Goal: Task Accomplishment & Management: Use online tool/utility

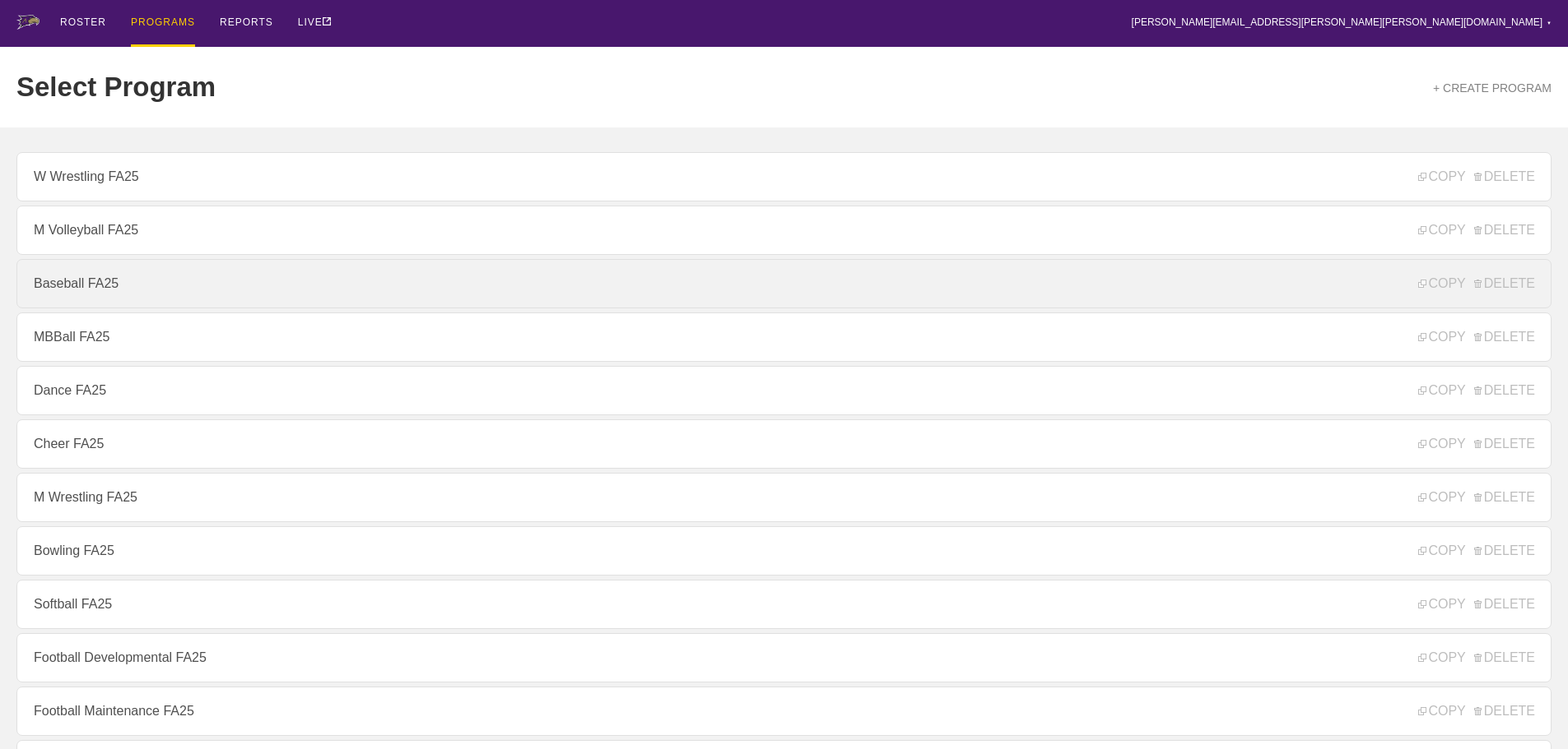
click at [83, 288] on link "Baseball FA25" at bounding box center [784, 284] width 1535 height 50
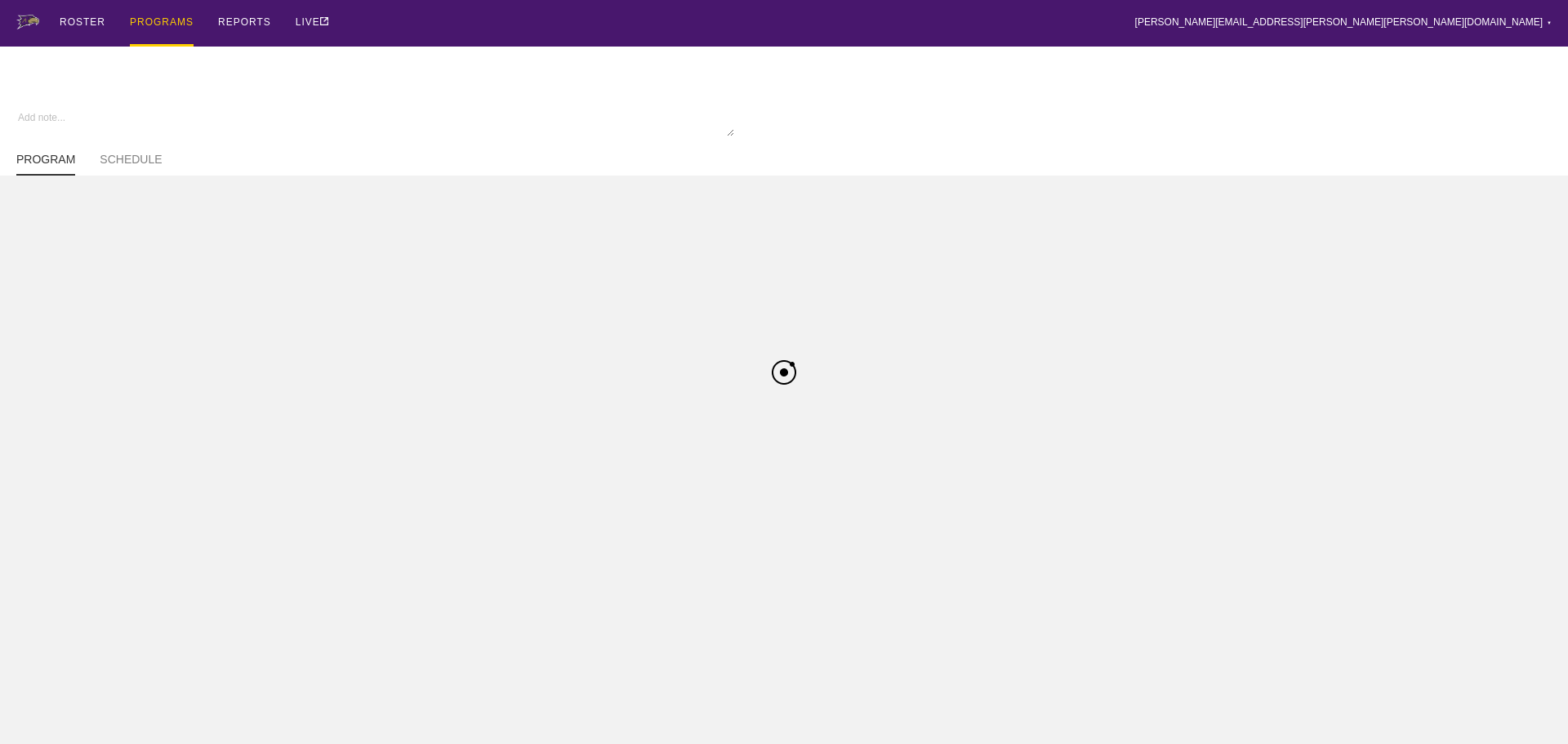
type textarea "x"
type input "Baseball FA25"
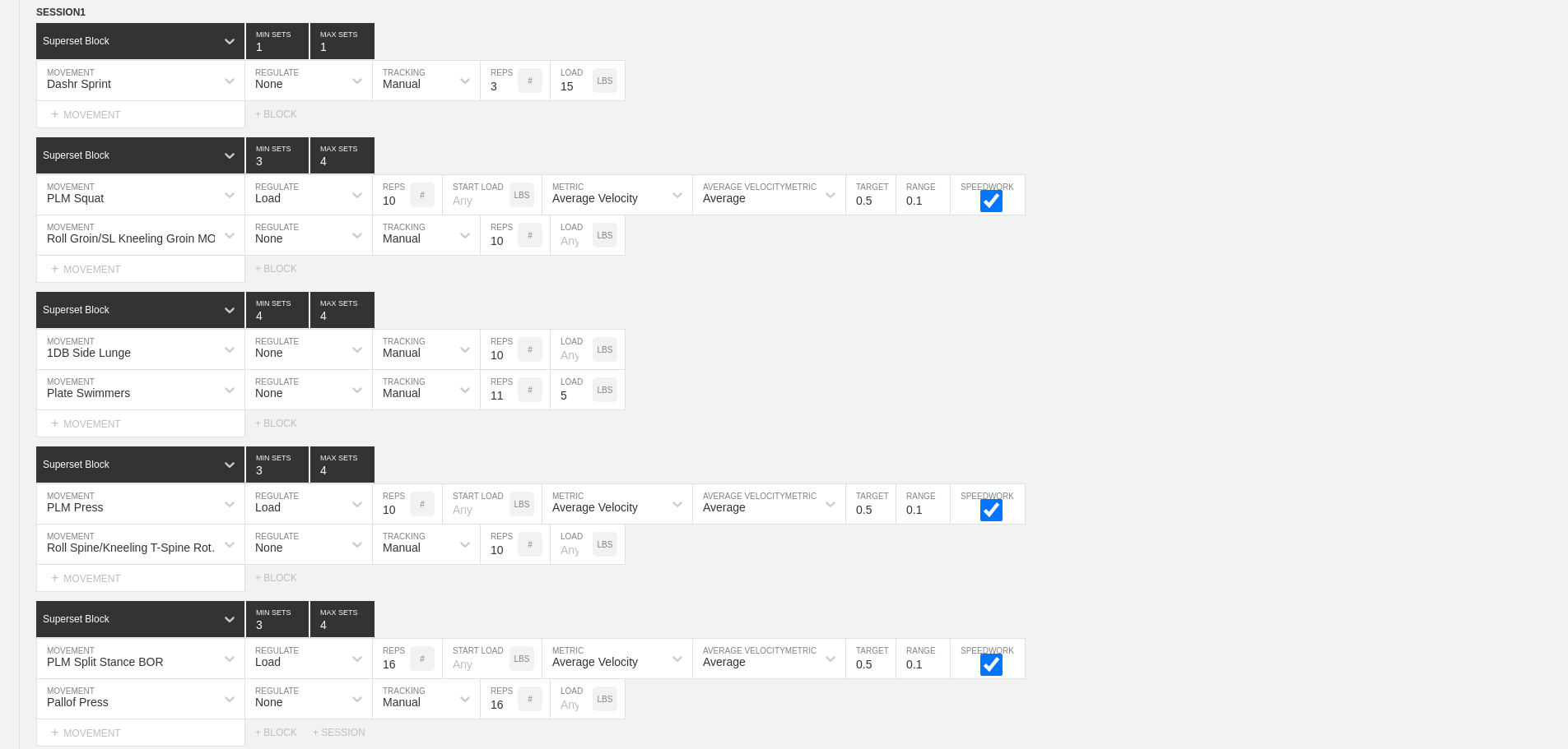
scroll to position [7241, 0]
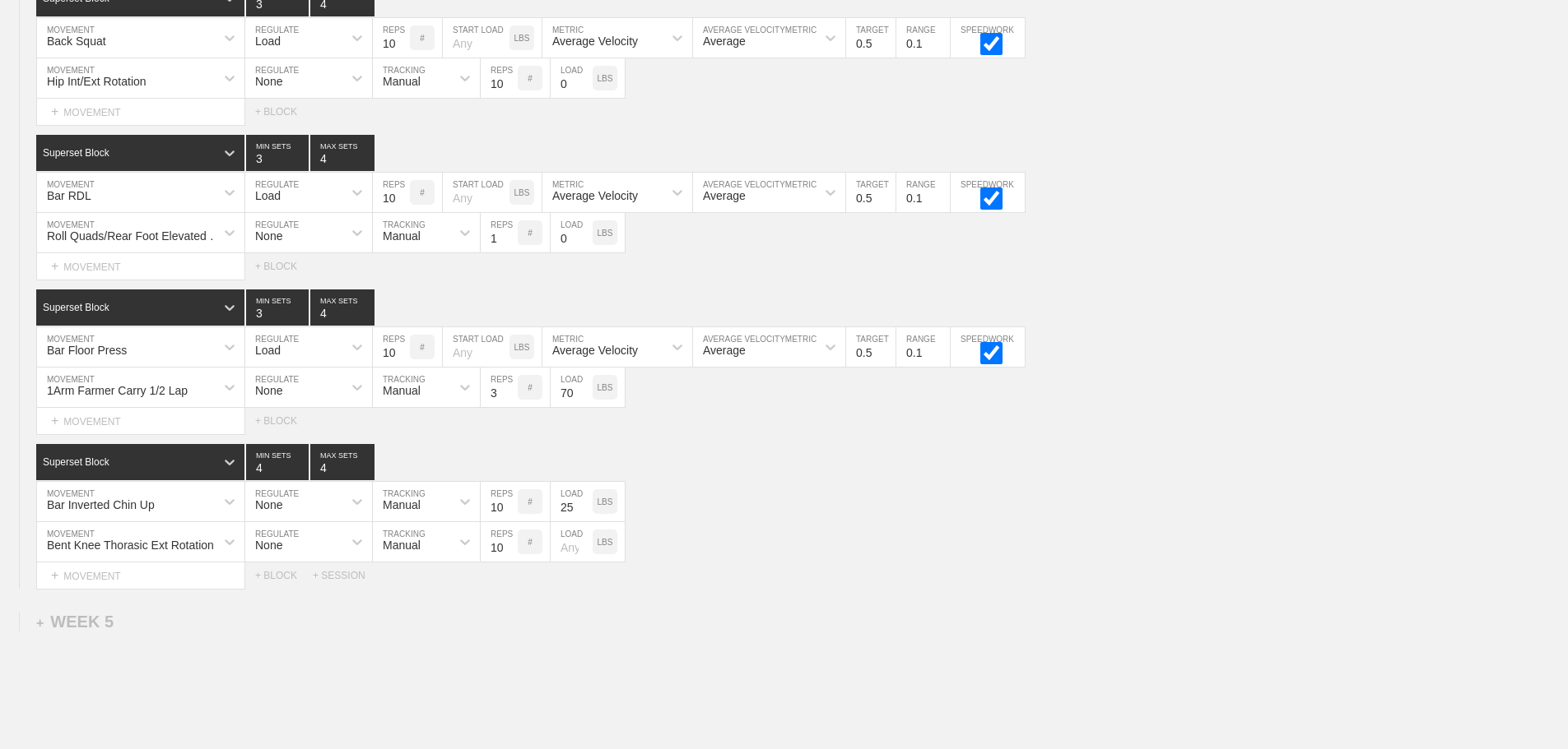
scroll to position [6913, 0]
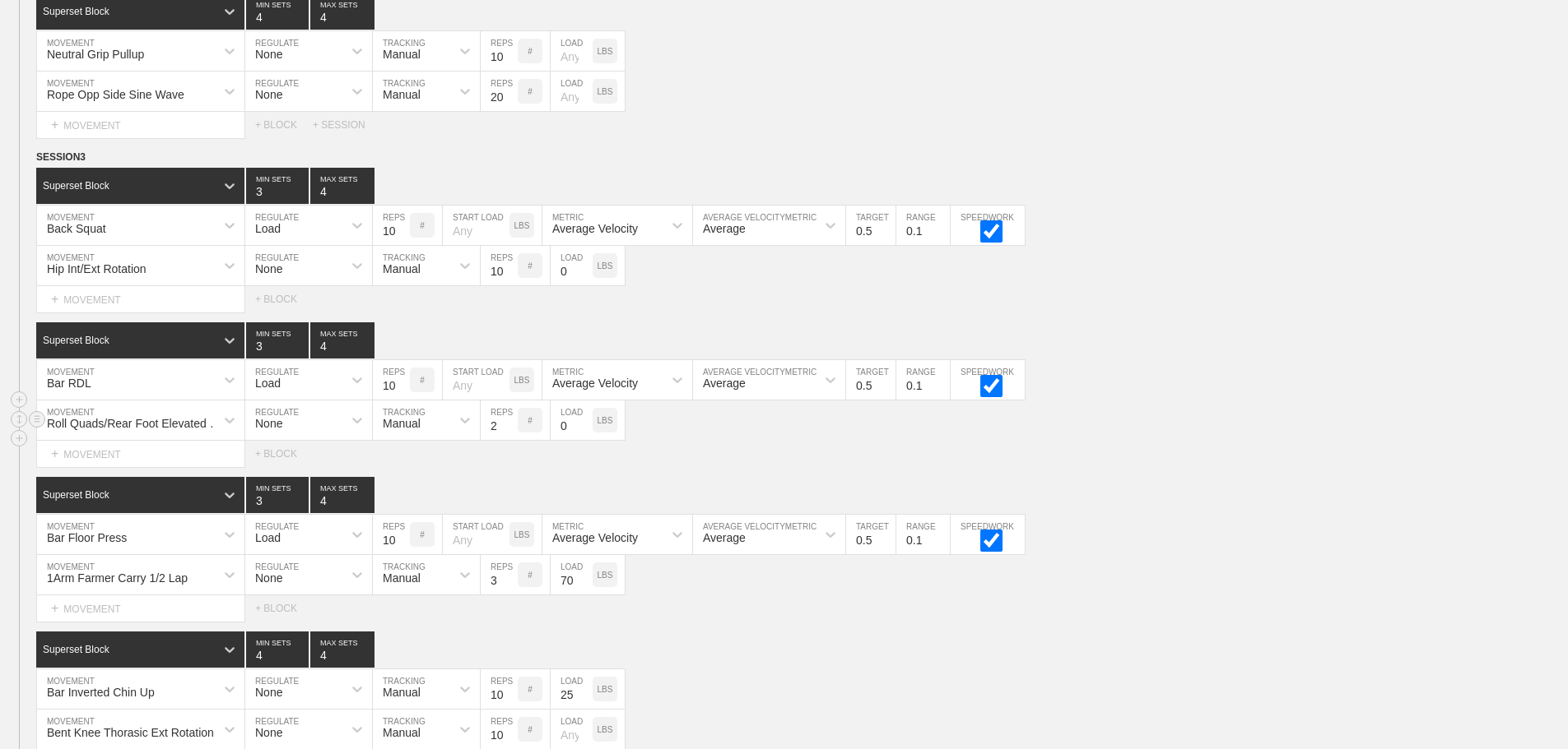
click at [511, 434] on input "2" at bounding box center [499, 420] width 37 height 39
click at [511, 434] on input "3" at bounding box center [499, 420] width 37 height 39
click at [511, 434] on input "4" at bounding box center [499, 420] width 37 height 39
click at [511, 434] on input "5" at bounding box center [499, 420] width 37 height 39
click at [511, 434] on input "6" at bounding box center [499, 420] width 37 height 39
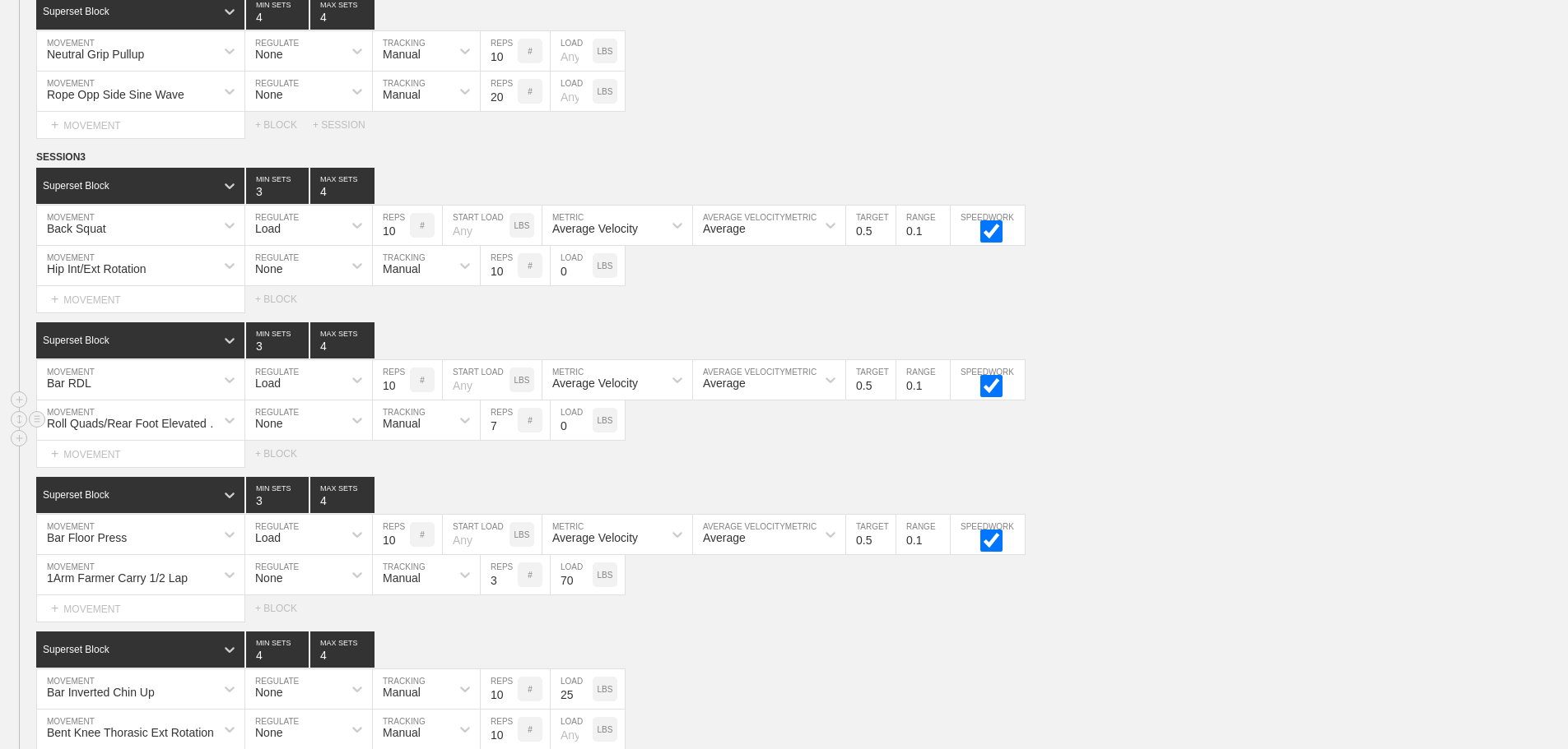
click at [511, 434] on input "7" at bounding box center [499, 420] width 37 height 39
click at [511, 434] on input "8" at bounding box center [499, 420] width 37 height 39
click at [511, 434] on input "9" at bounding box center [499, 420] width 37 height 39
type input "10"
click at [511, 434] on input "10" at bounding box center [499, 420] width 37 height 39
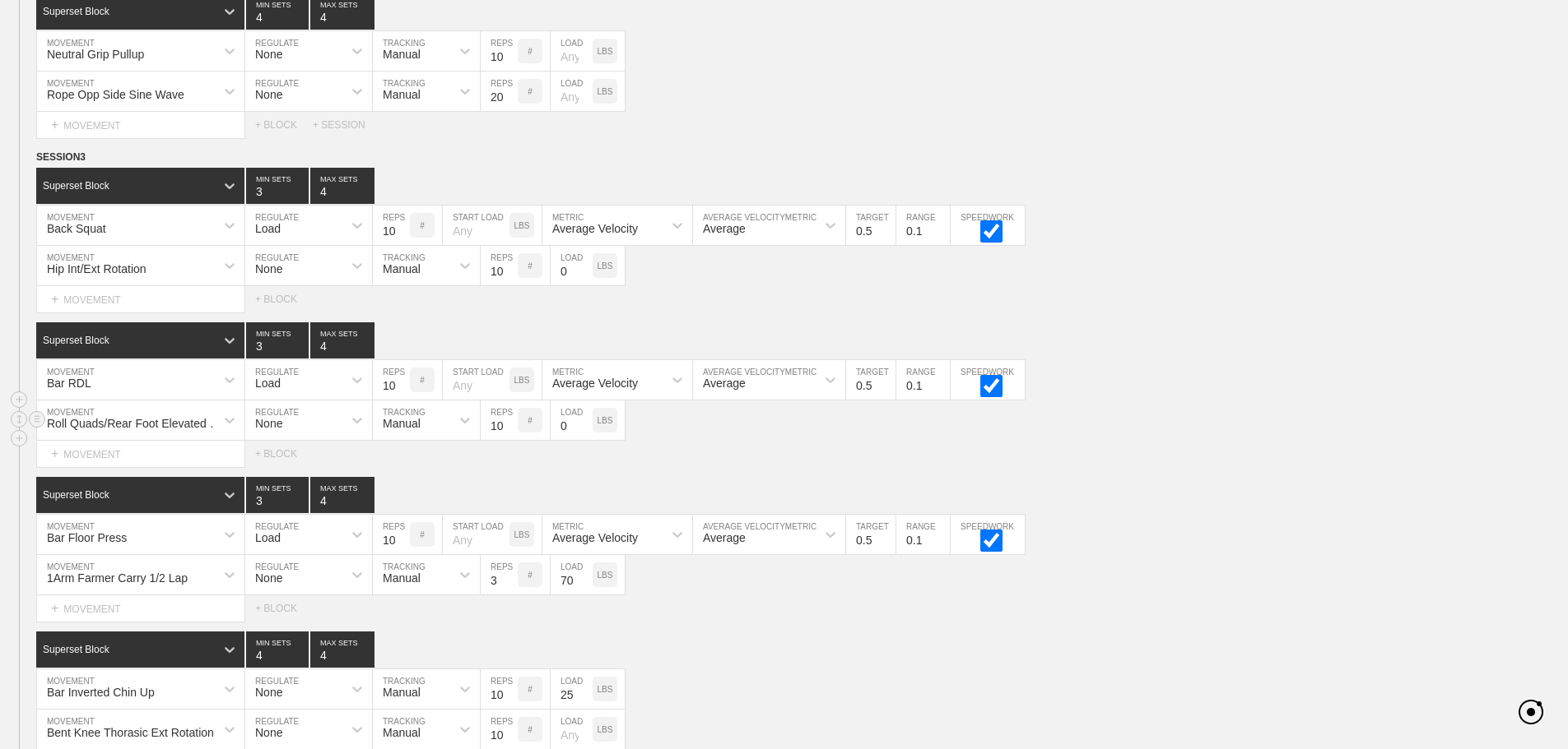
click at [664, 441] on div "Roll Quads/Rear Foot Elevated Stretch MOVEMENT None REGULATE Manual TRACKING 10…" at bounding box center [784, 421] width 1568 height 40
click at [1429, 428] on div "Roll Quads/Rear Foot Elevated Stretch MOVEMENT None REGULATE Manual TRACKING 10…" at bounding box center [784, 421] width 1568 height 40
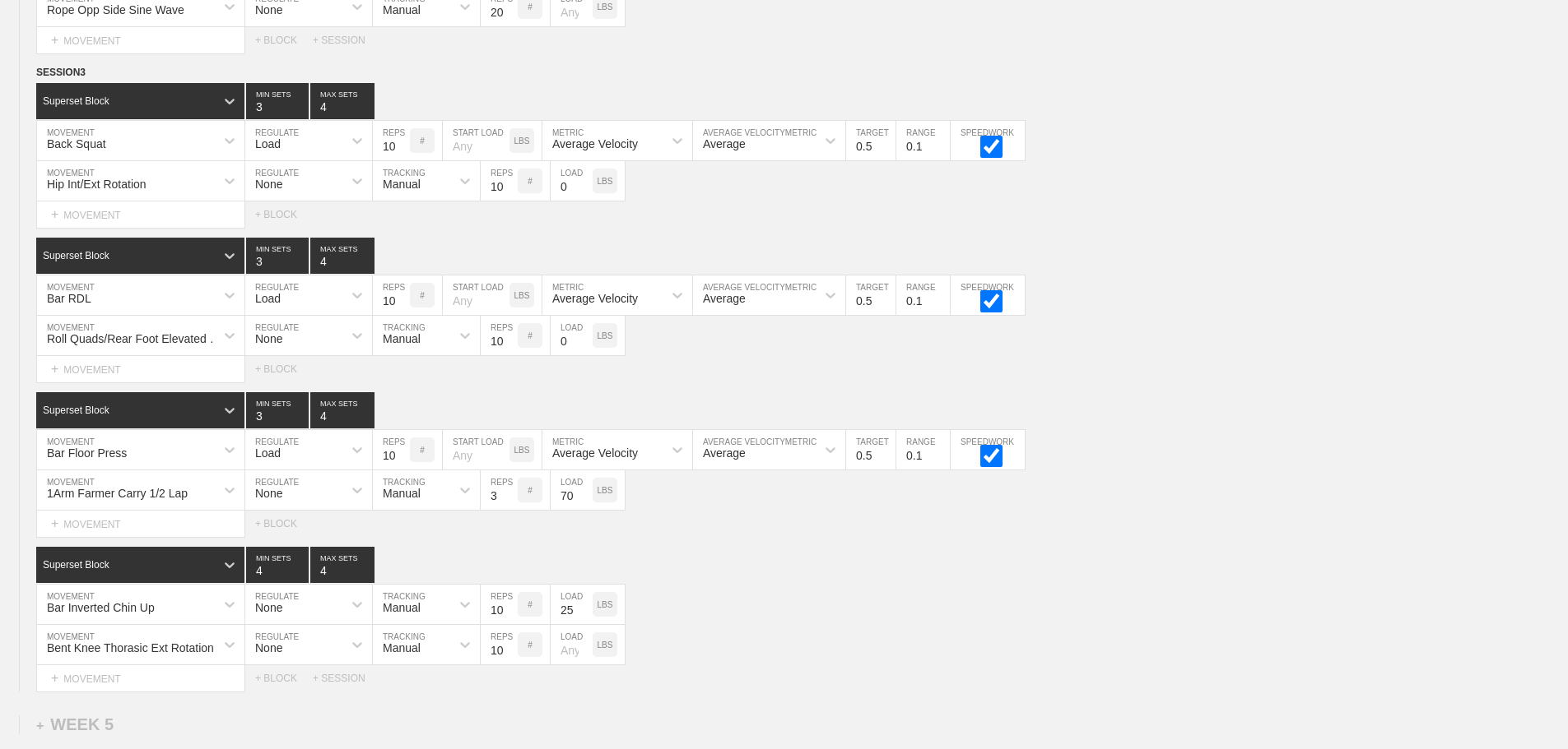
scroll to position [7241, 0]
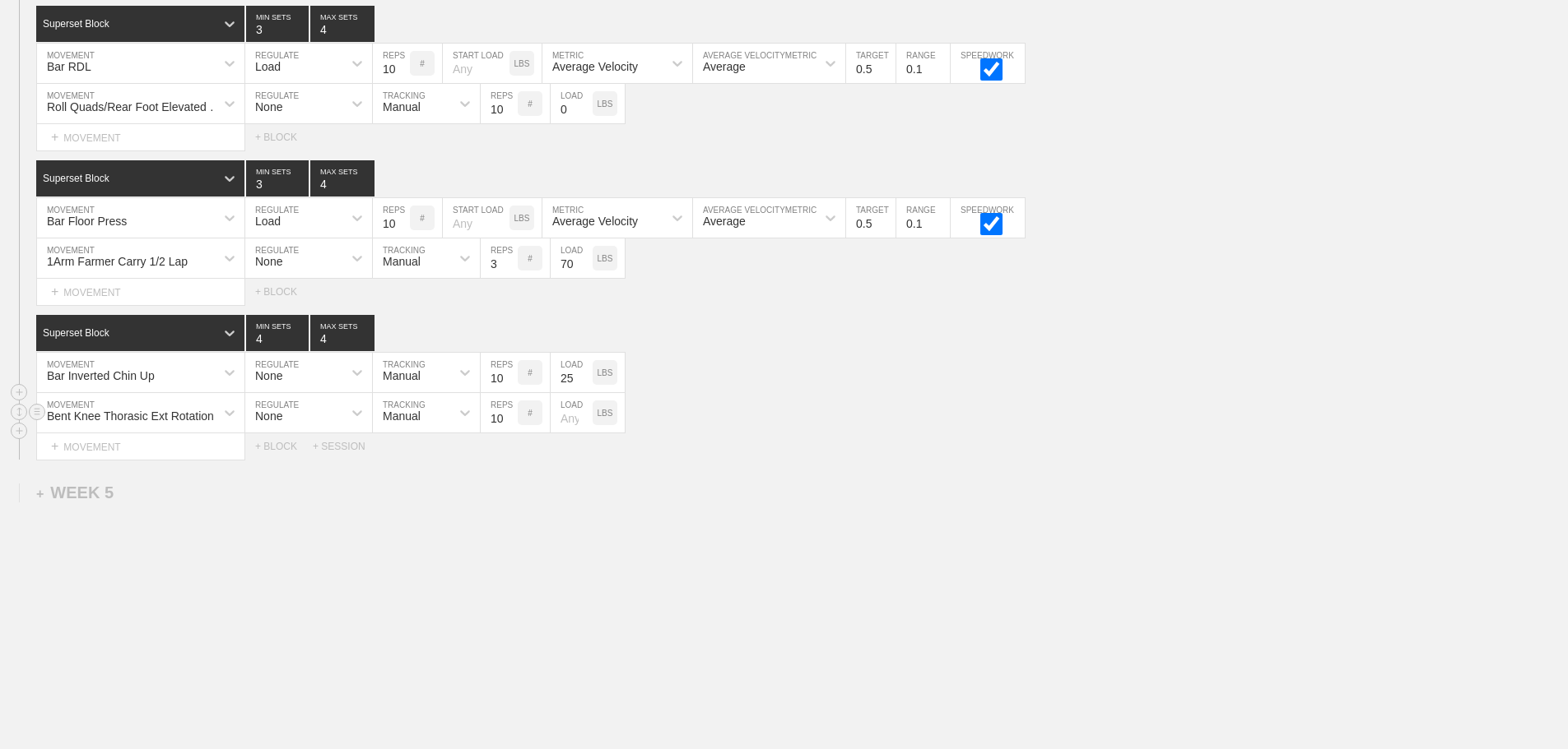
click at [963, 425] on div "Bent Knee Thorasic Ext Rotation MOVEMENT None REGULATE Manual TRACKING 10 REPS …" at bounding box center [784, 413] width 1568 height 40
click at [509, 267] on input "2" at bounding box center [499, 258] width 37 height 39
type input "1"
click at [509, 267] on input "1" at bounding box center [499, 258] width 37 height 39
click at [718, 292] on div "Select... MOVEMENT + MOVEMENT + BLOCK" at bounding box center [784, 292] width 1568 height 26
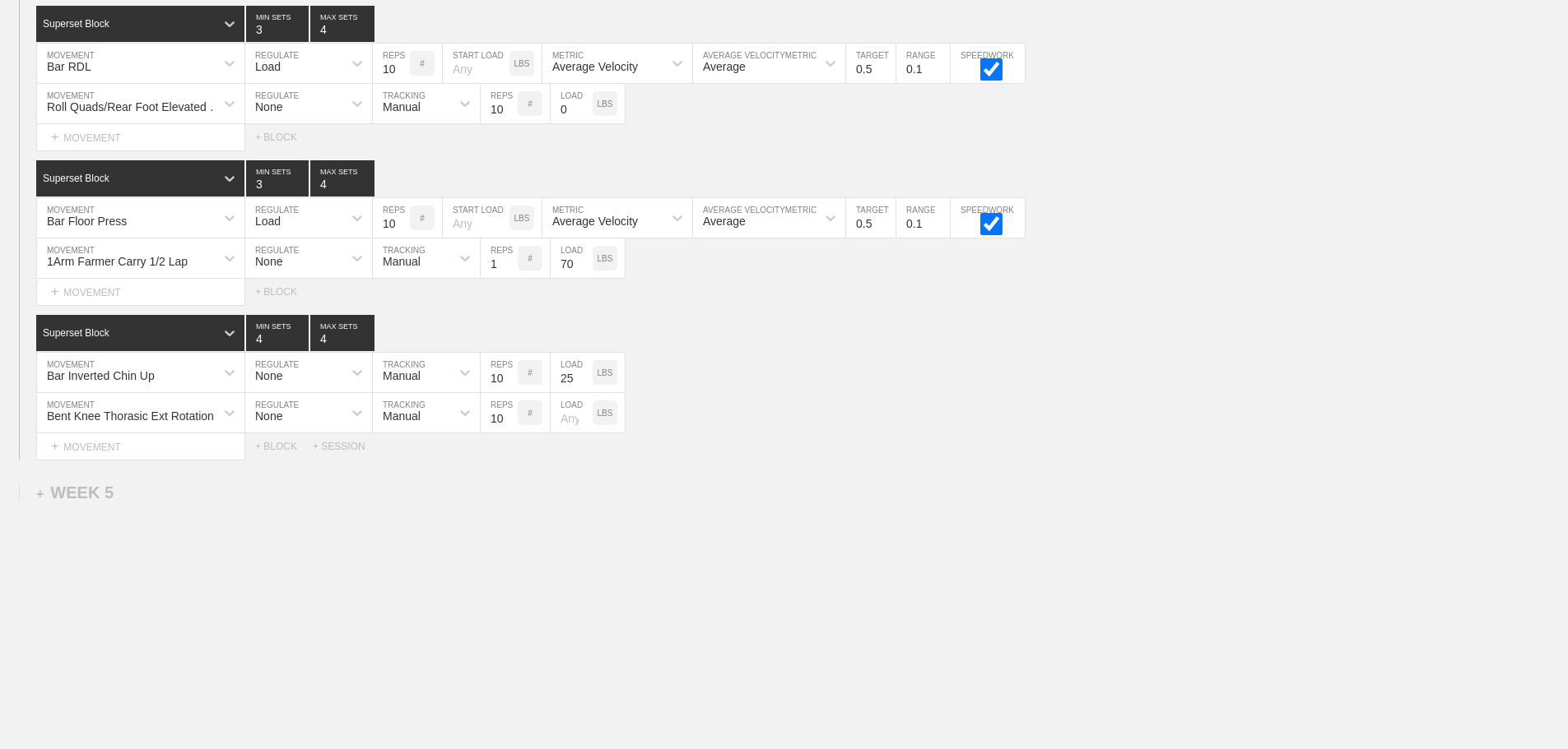
click at [801, 455] on div "Select... MOVEMENT + MOVEMENT + BLOCK + SESSION" at bounding box center [784, 447] width 1568 height 26
click at [210, 379] on div "Bar Inverted Chin Up" at bounding box center [126, 373] width 178 height 28
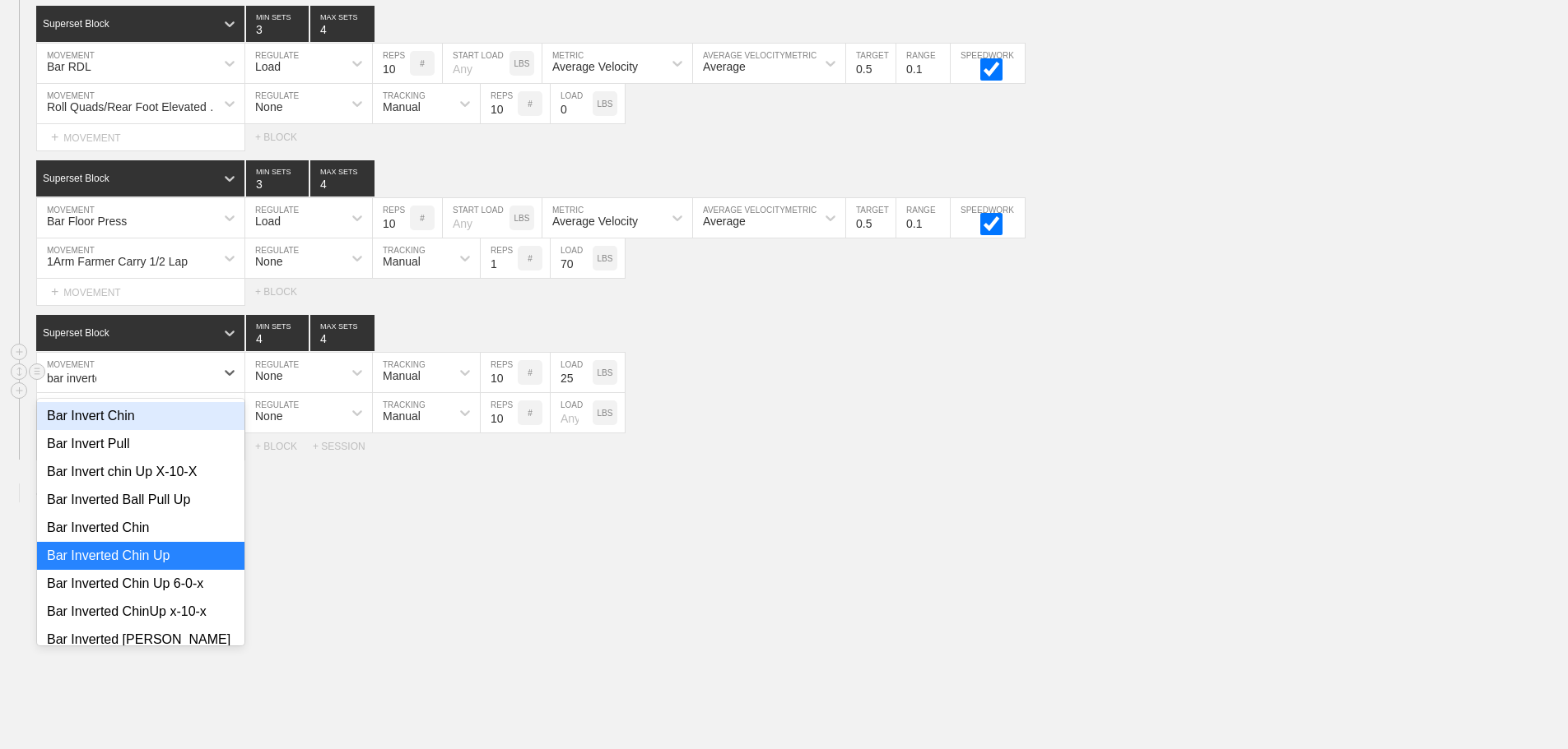
type input "bar inverted"
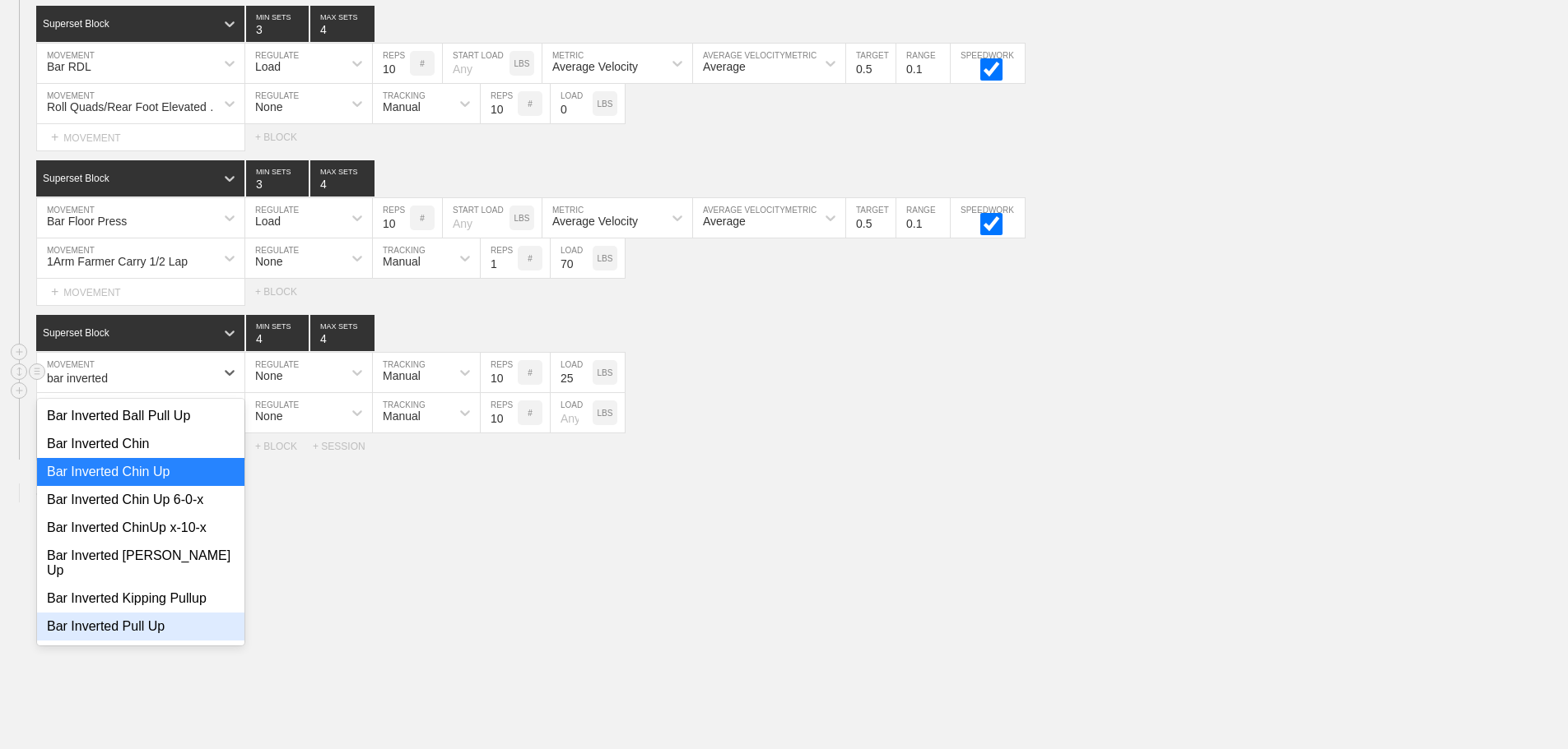
click at [150, 613] on div "Bar Inverted Pull Up" at bounding box center [140, 627] width 207 height 28
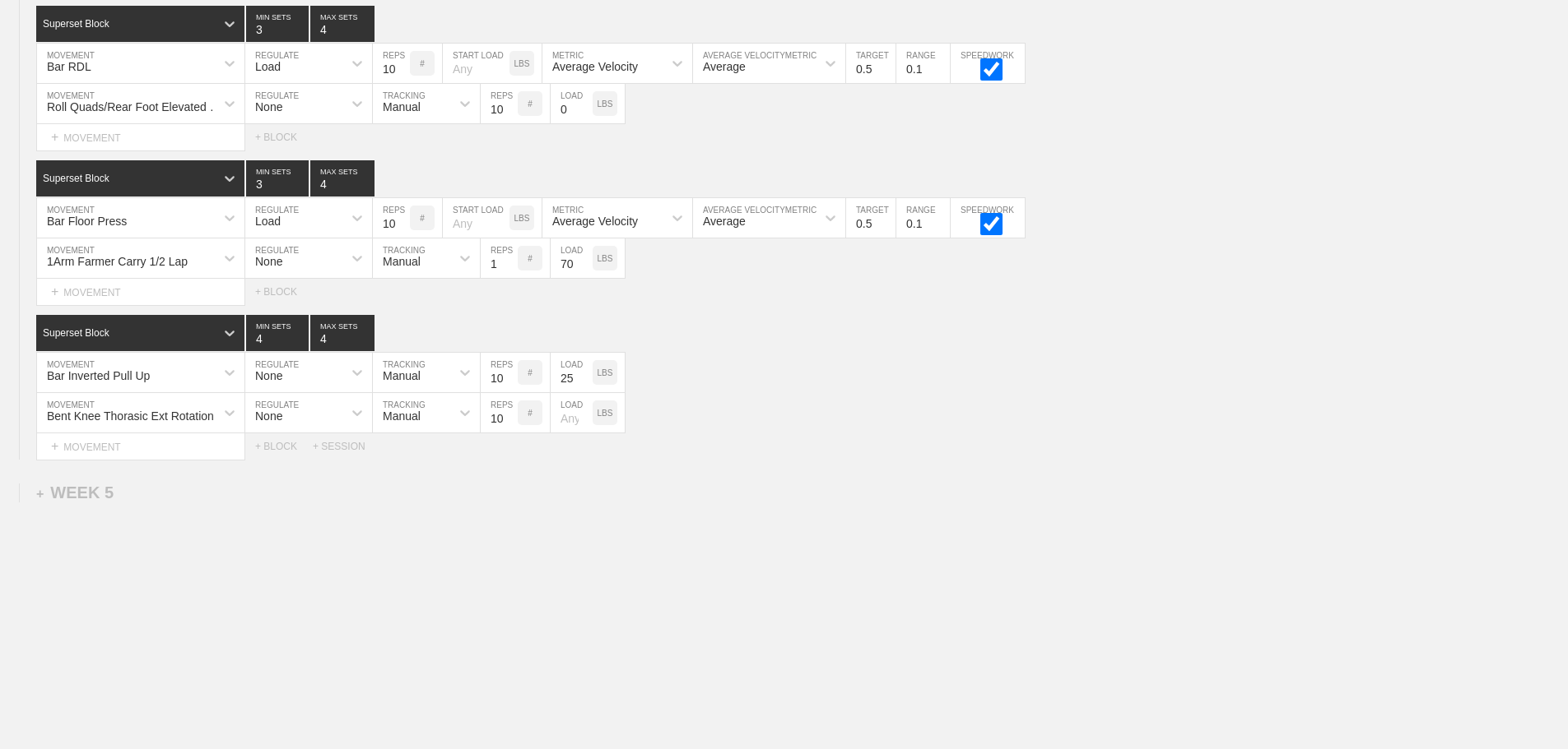
drag, startPoint x: 777, startPoint y: 441, endPoint x: 572, endPoint y: 464, distance: 206.3
click at [773, 445] on div "Select... MOVEMENT + MOVEMENT + BLOCK + SESSION" at bounding box center [784, 447] width 1568 height 26
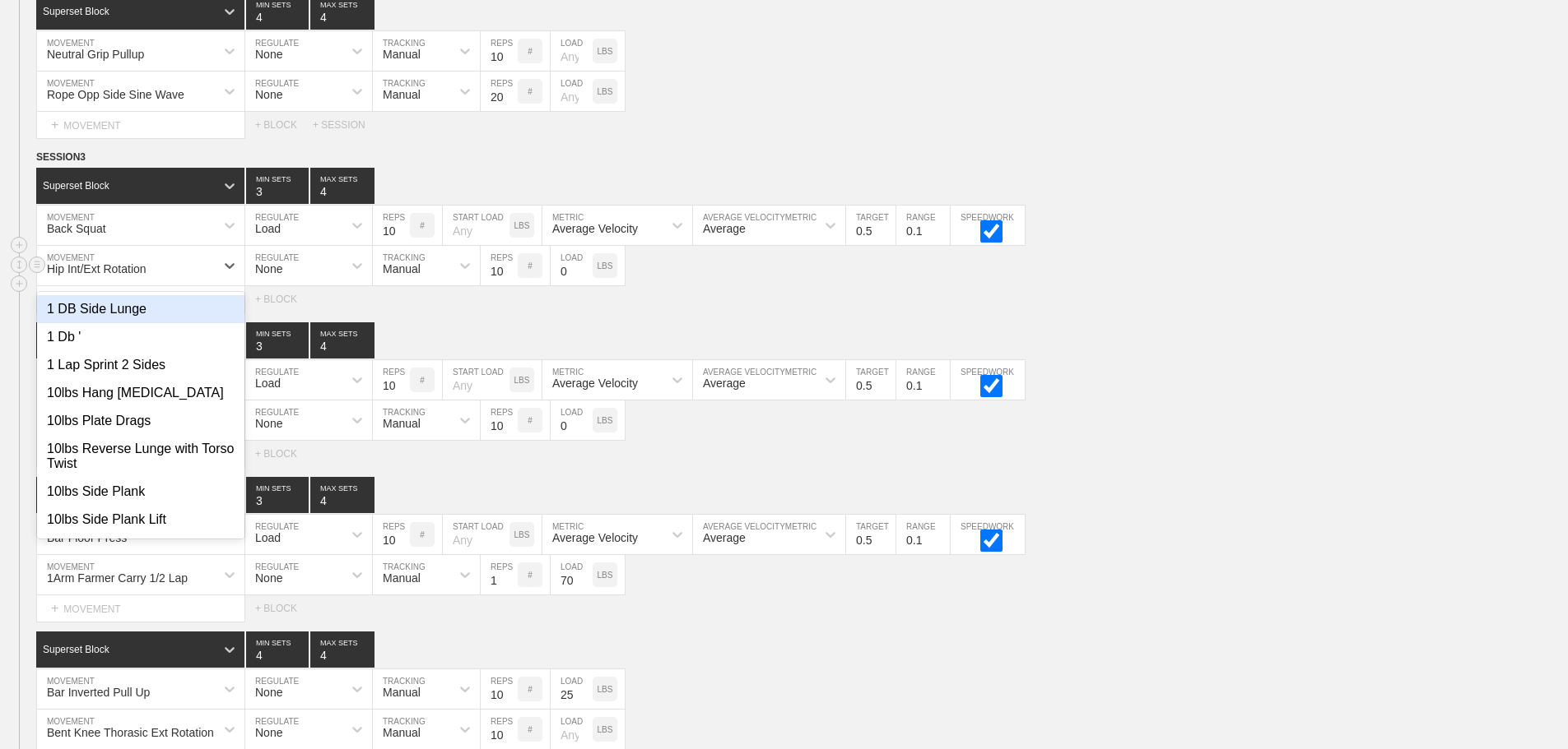
click at [184, 275] on div "Hip Int/Ext Rotation" at bounding box center [126, 265] width 178 height 28
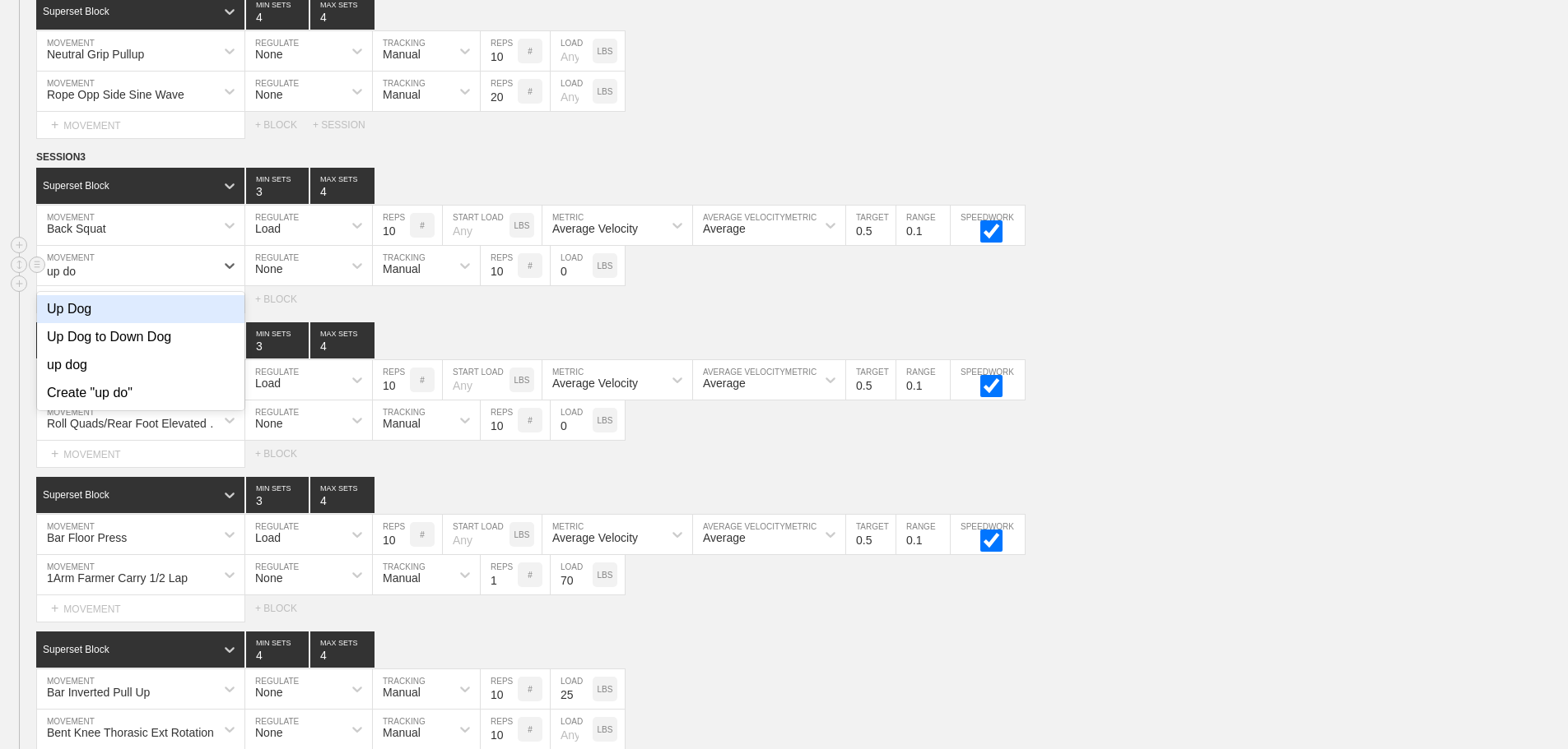
type input "up dog"
click at [158, 341] on div "Up Dog to Down Dog" at bounding box center [140, 337] width 207 height 28
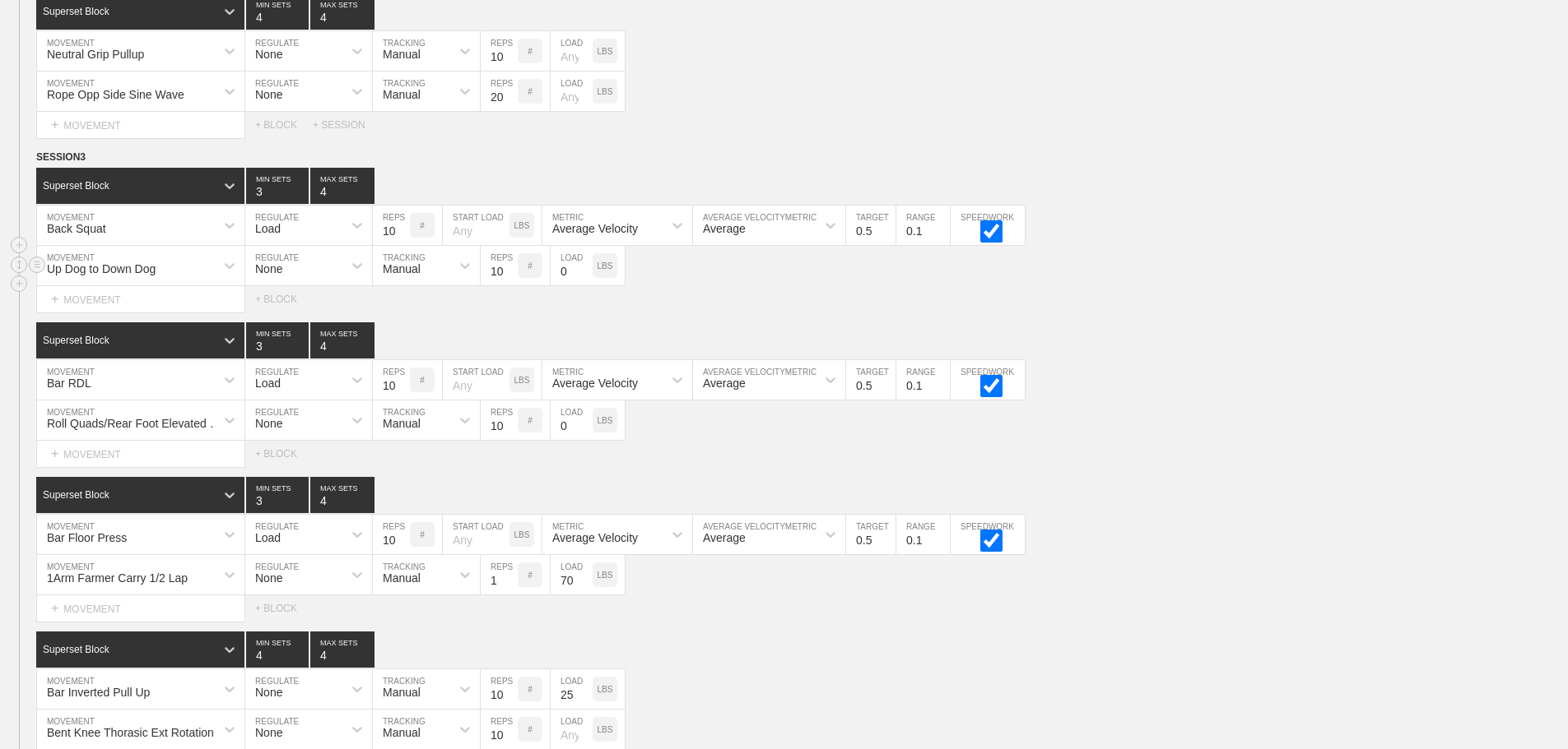
click at [1235, 286] on div "Up Dog to Down Dog MOVEMENT None REGULATE Manual TRACKING 10 REPS # 0 LOAD LBS" at bounding box center [784, 266] width 1568 height 40
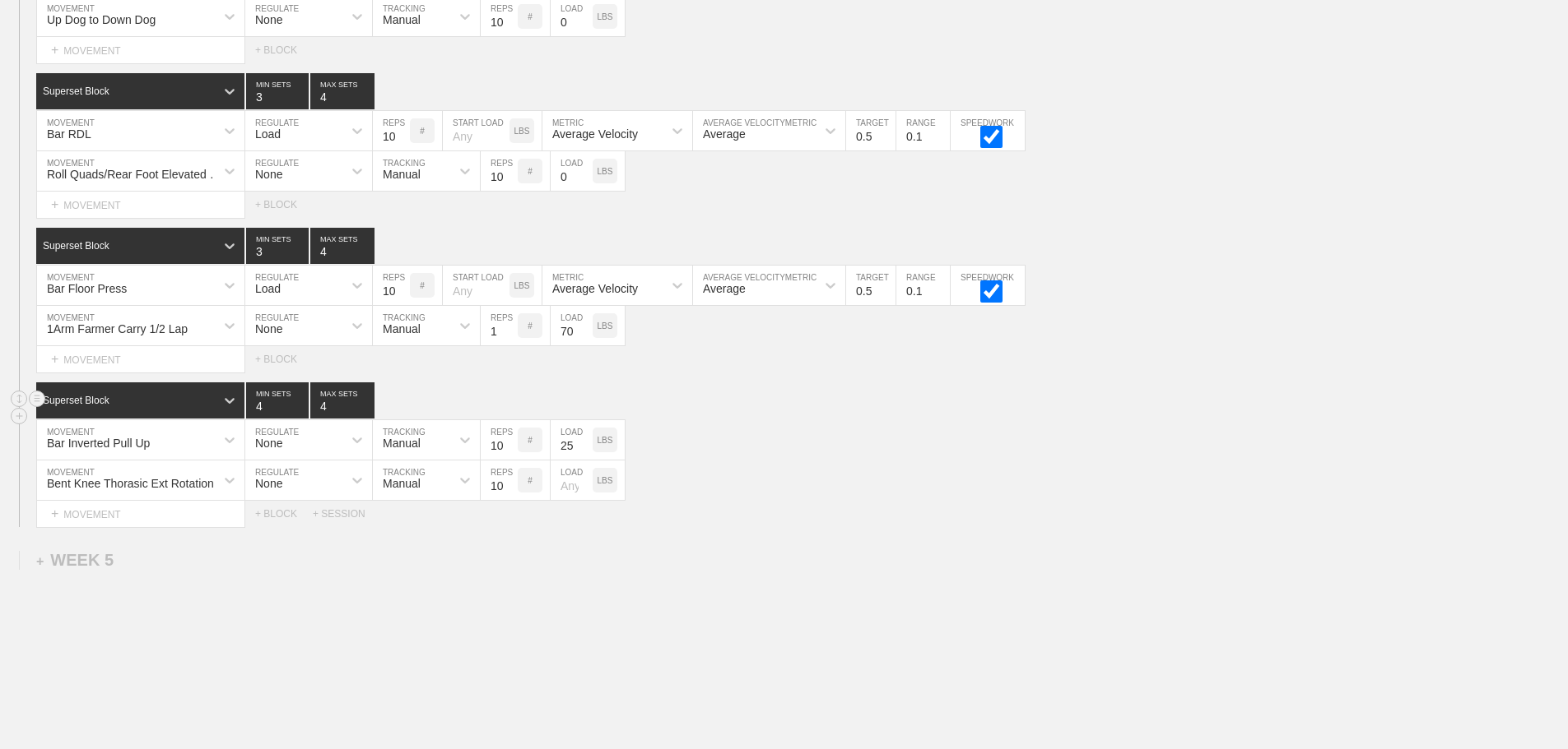
scroll to position [7241, 0]
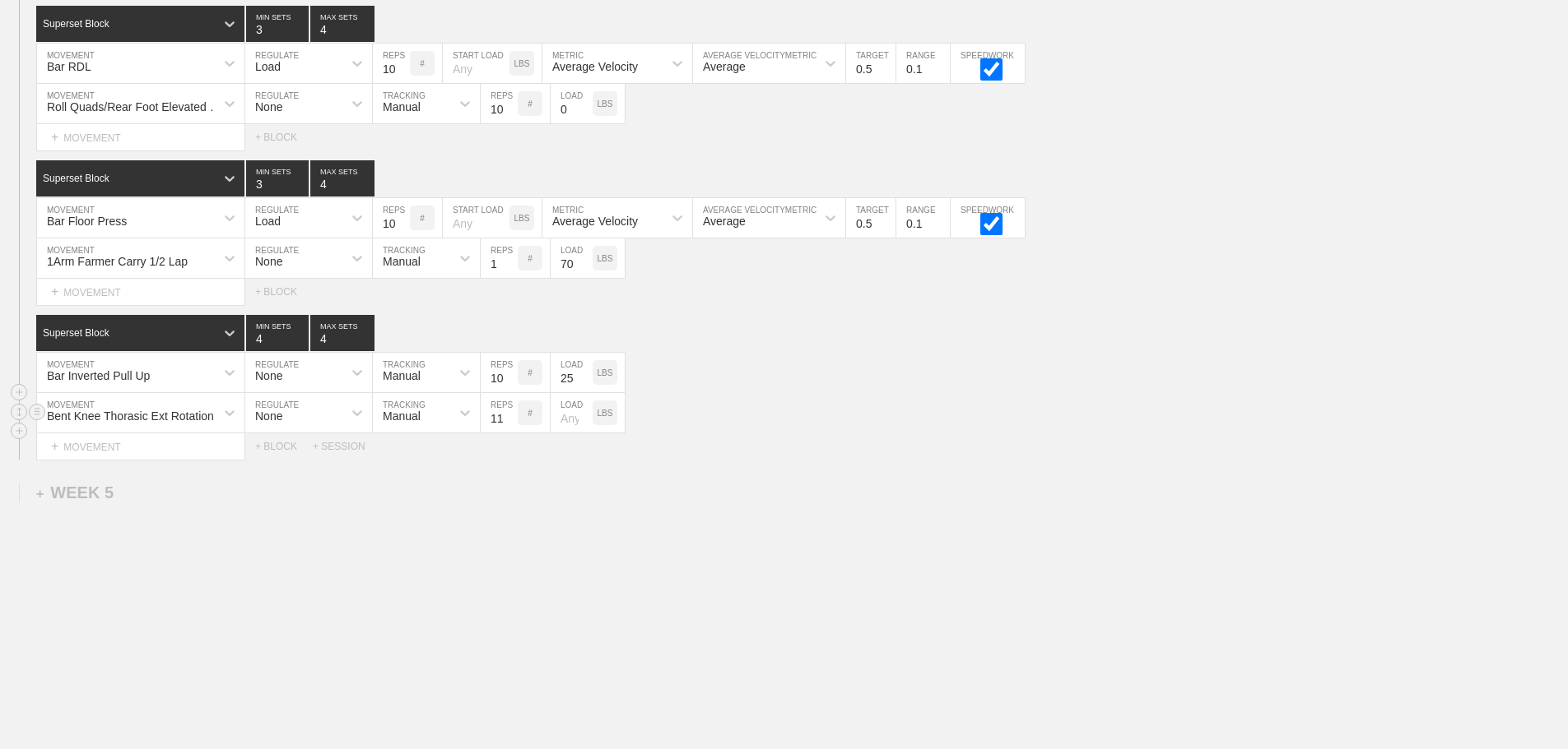
click at [508, 414] on input "11" at bounding box center [499, 412] width 37 height 39
click at [508, 414] on input "12" at bounding box center [499, 412] width 37 height 39
click at [508, 414] on input "13" at bounding box center [499, 412] width 37 height 39
click at [508, 414] on input "14" at bounding box center [499, 412] width 37 height 39
click at [508, 414] on input "15" at bounding box center [499, 412] width 37 height 39
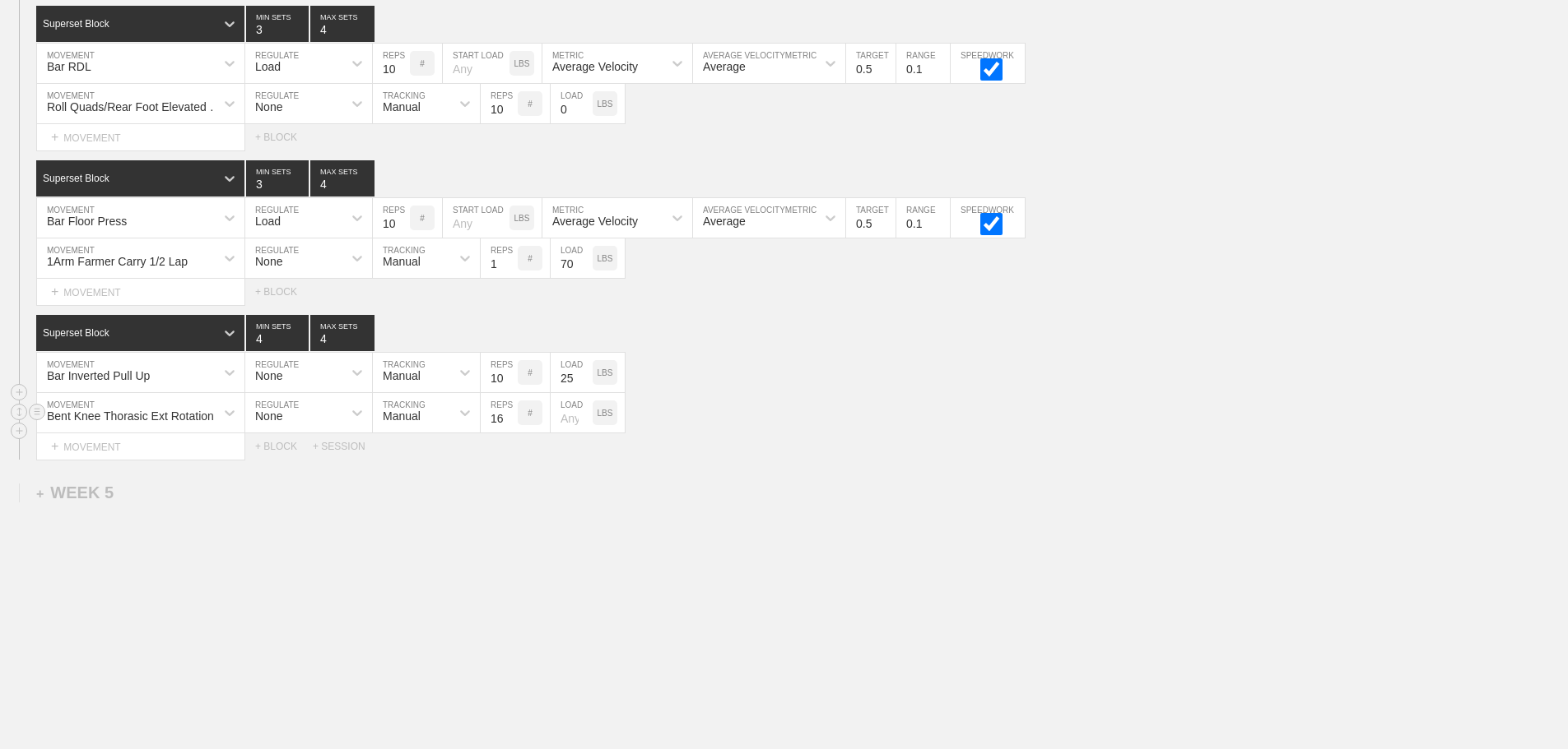
type input "16"
click at [508, 414] on input "16" at bounding box center [499, 412] width 37 height 39
click at [853, 457] on div "Select... MOVEMENT + MOVEMENT + BLOCK + SESSION" at bounding box center [784, 447] width 1568 height 26
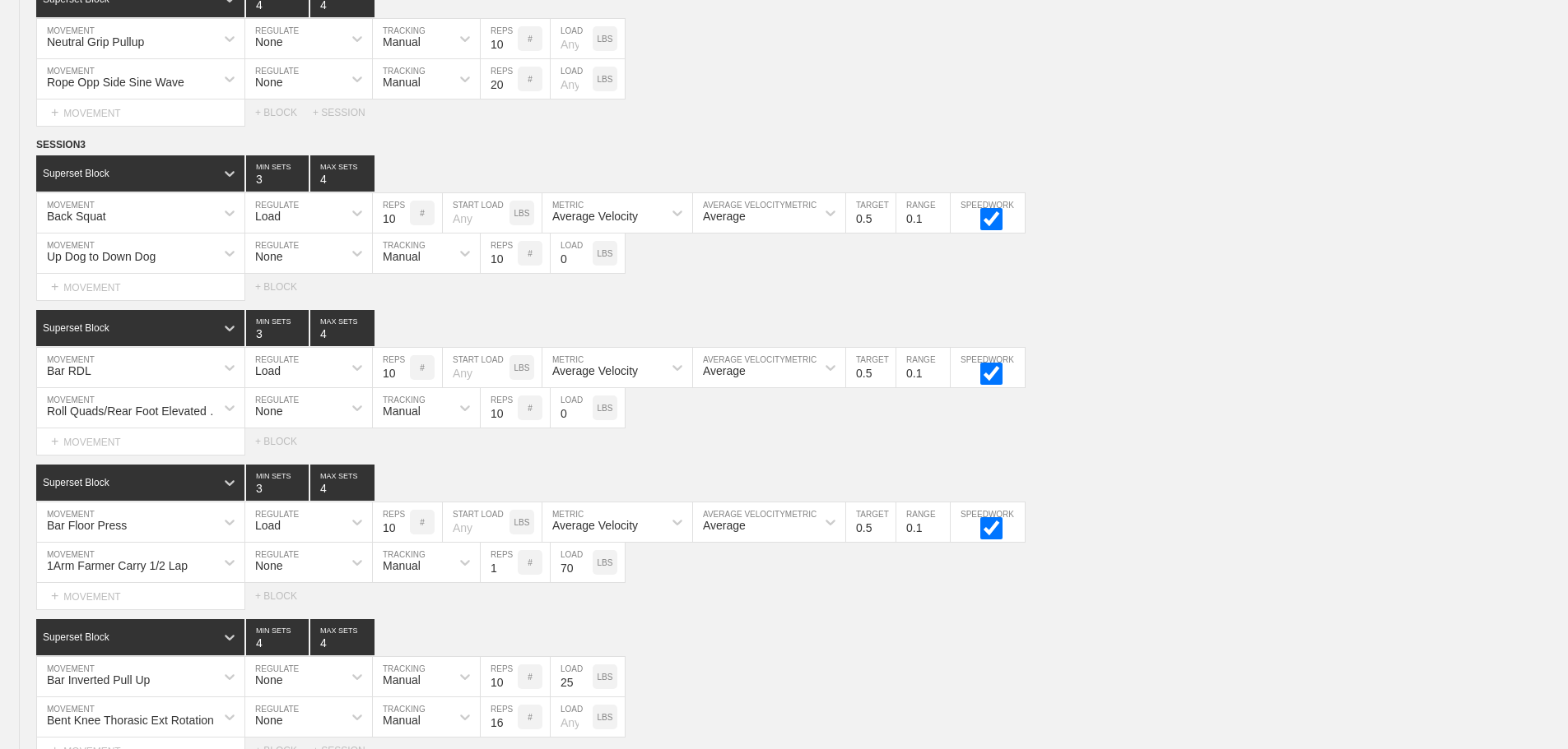
scroll to position [6830, 0]
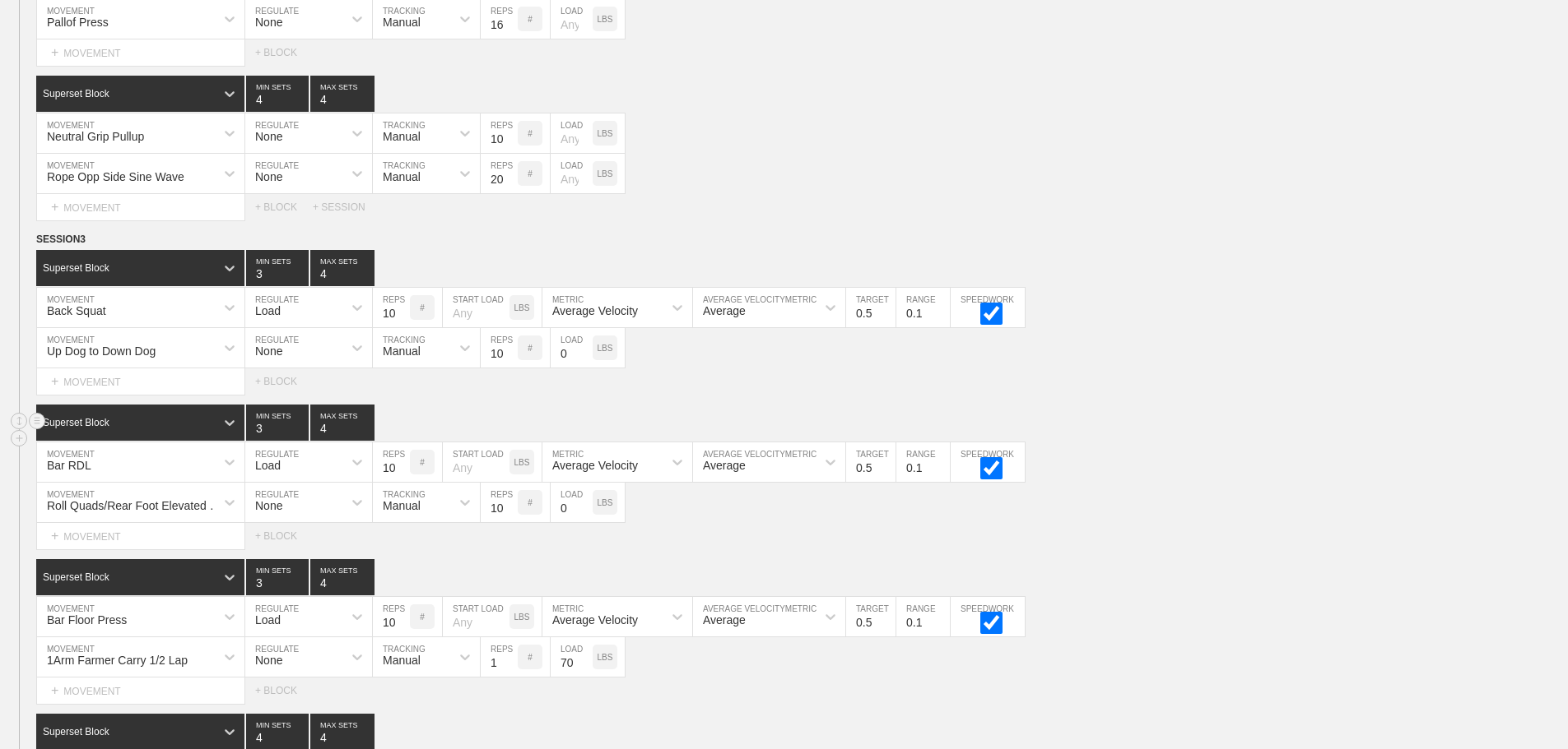
click at [1315, 441] on div "Superset Block 3 MIN SETS 4 MAX SETS" at bounding box center [801, 423] width 1531 height 36
click at [1284, 505] on div "Roll Quads/Rear Foot Elevated Stretch MOVEMENT None REGULATE Manual TRACKING 10…" at bounding box center [784, 503] width 1568 height 40
click at [1311, 523] on div "Roll Quads/Rear Foot Elevated Stretch MOVEMENT None REGULATE Manual TRACKING 10…" at bounding box center [784, 503] width 1568 height 40
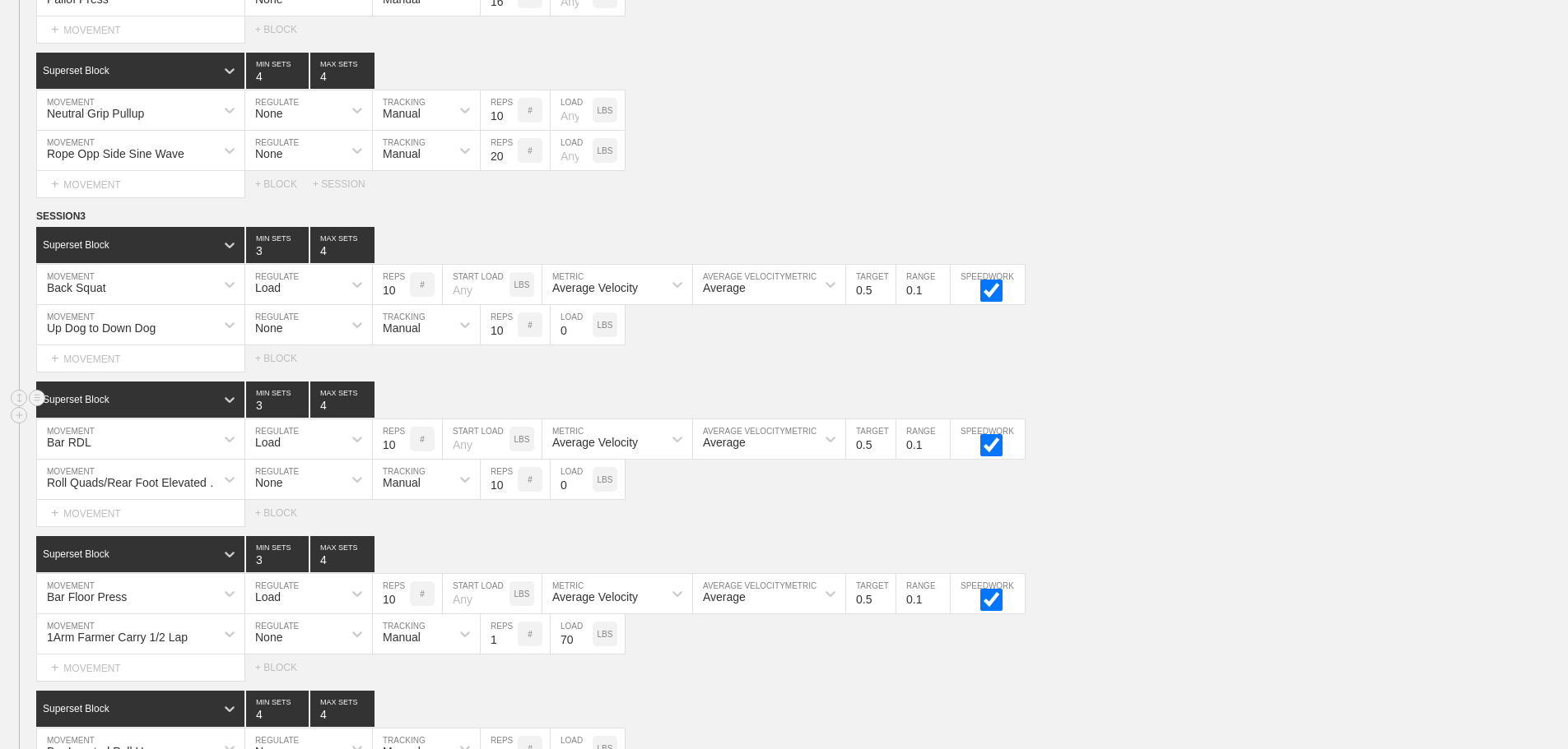
scroll to position [7159, 0]
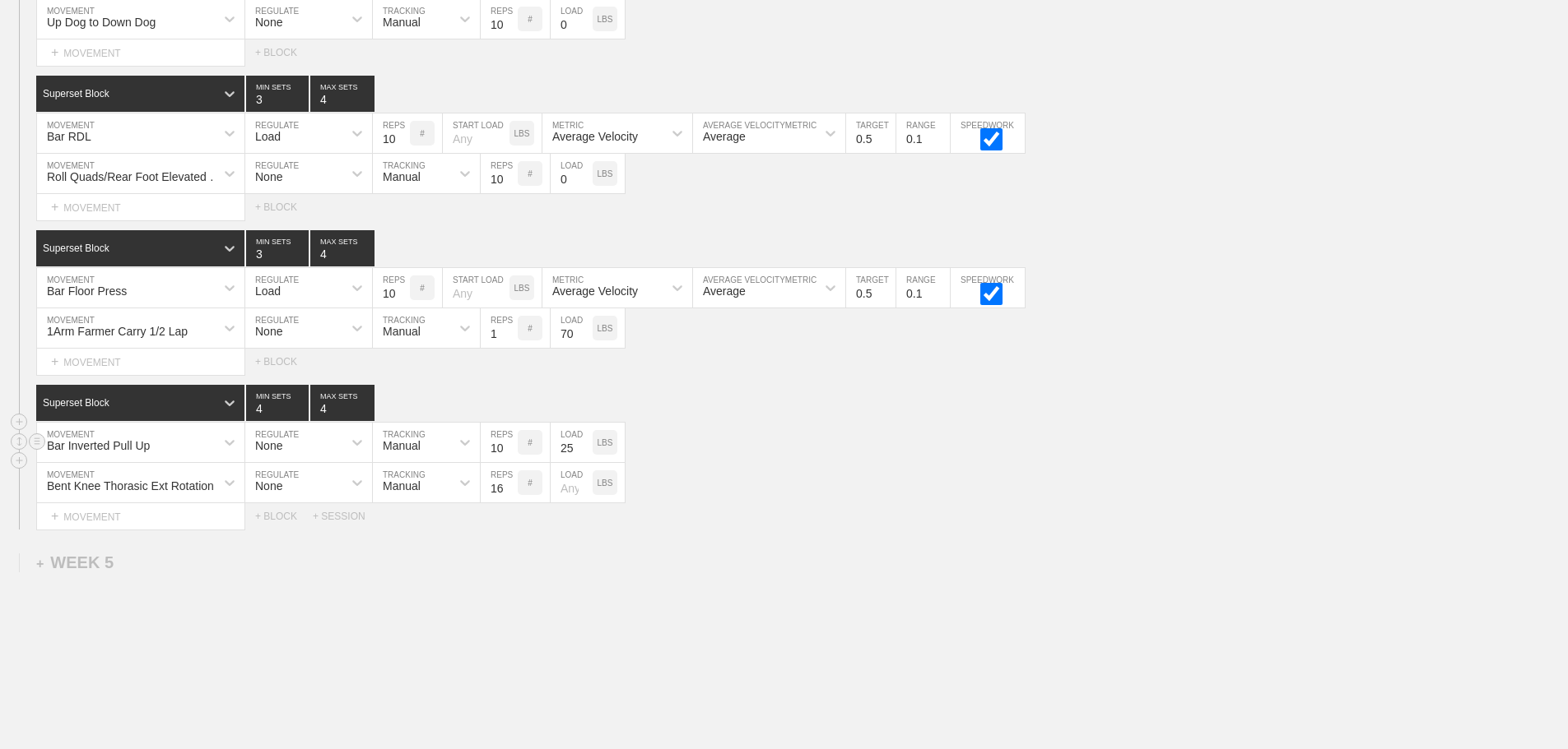
click at [959, 451] on div "Bar Inverted Pull Up MOVEMENT None REGULATE Manual TRACKING 10 REPS # 25 LOAD L…" at bounding box center [784, 443] width 1568 height 40
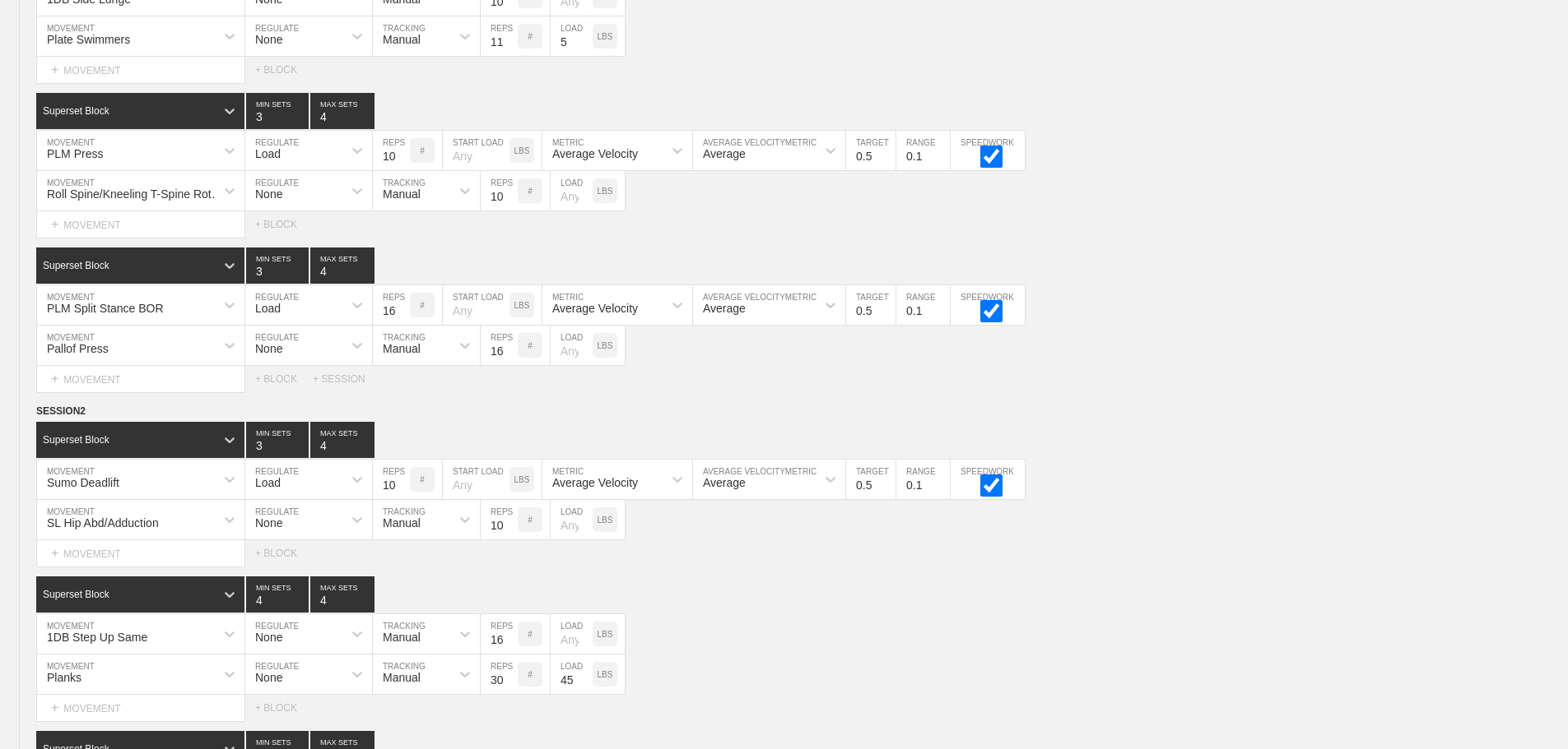
scroll to position [0, 0]
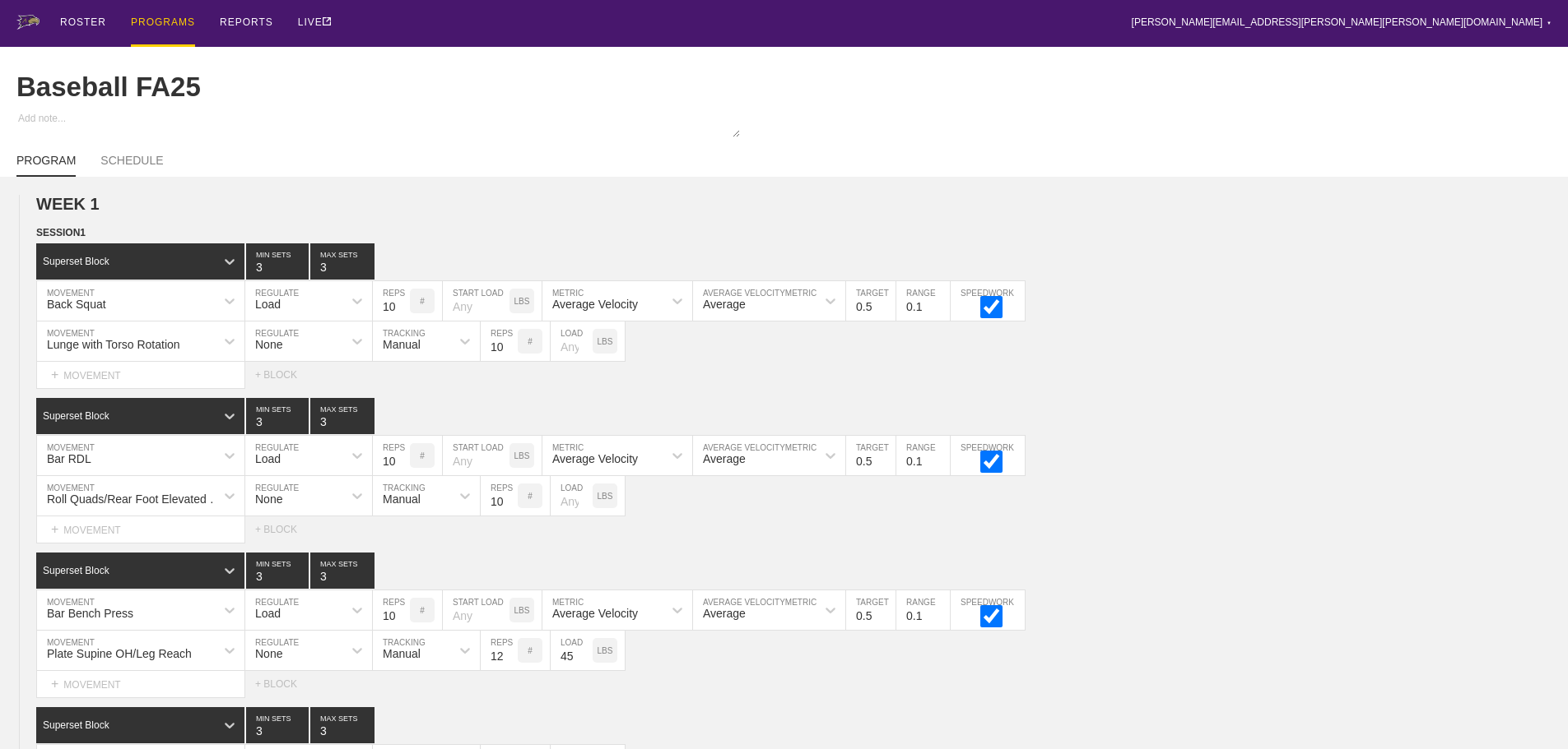
click at [163, 17] on div "PROGRAMS" at bounding box center [162, 24] width 64 height 47
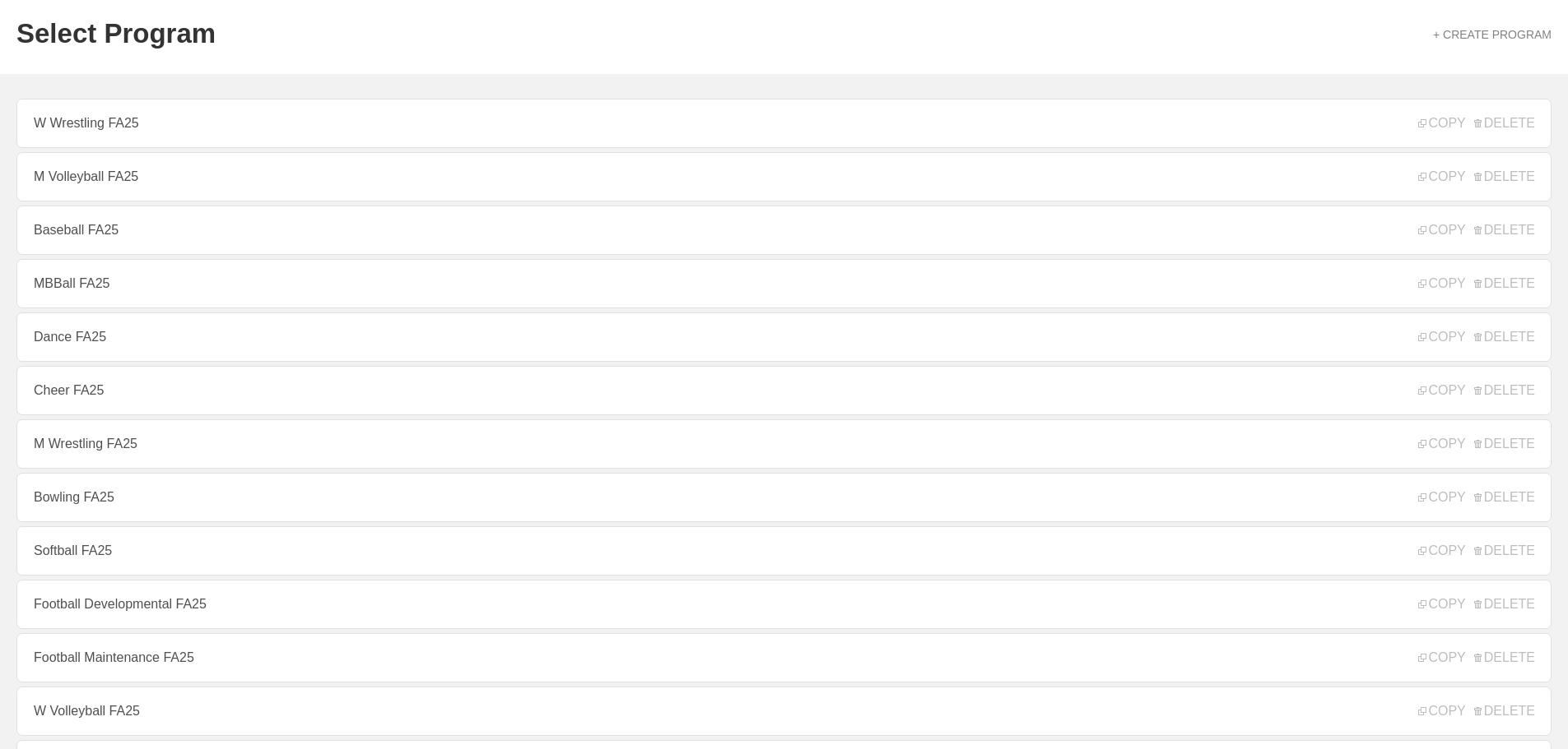
scroll to position [82, 0]
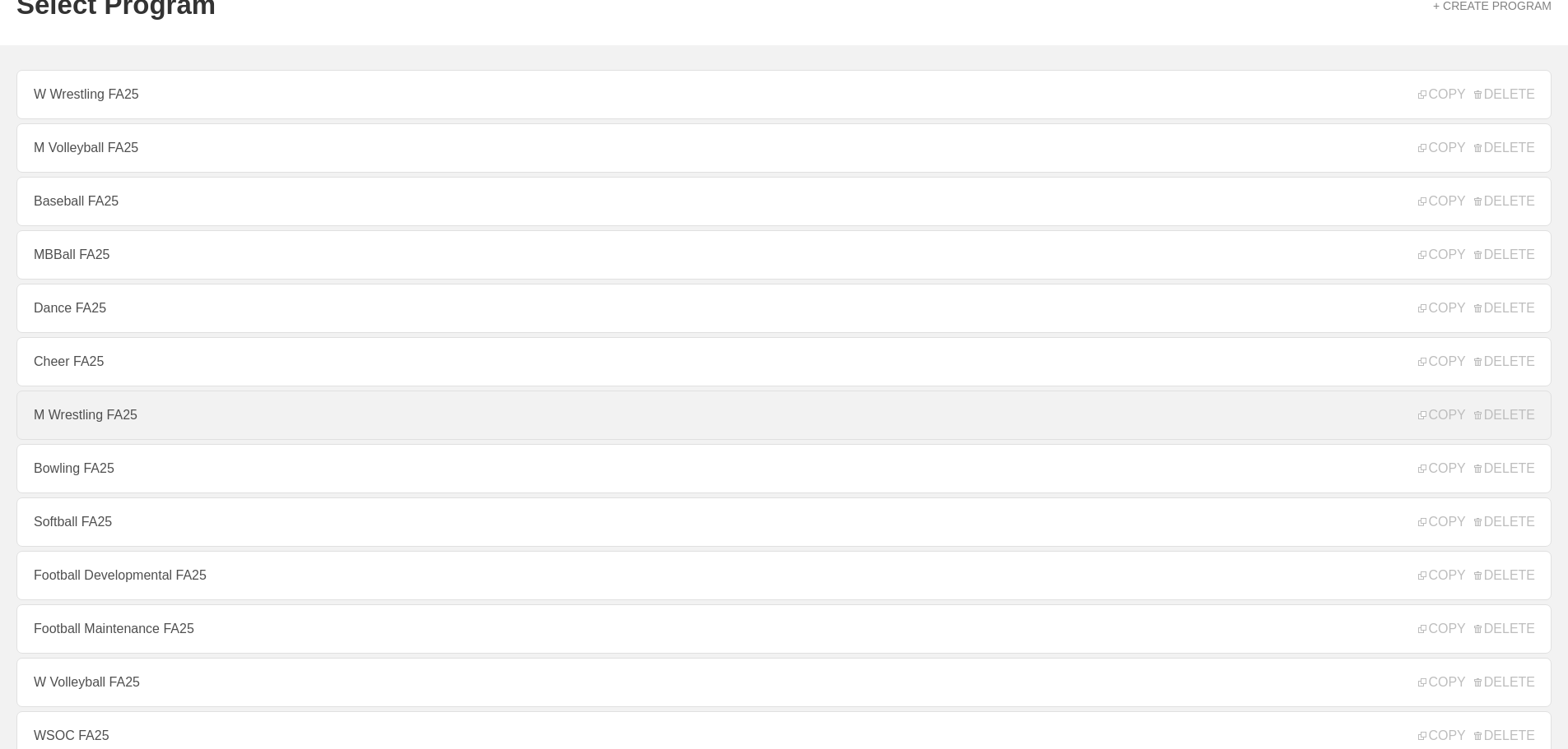
click at [66, 427] on link "M Wrestling FA25" at bounding box center [784, 416] width 1535 height 50
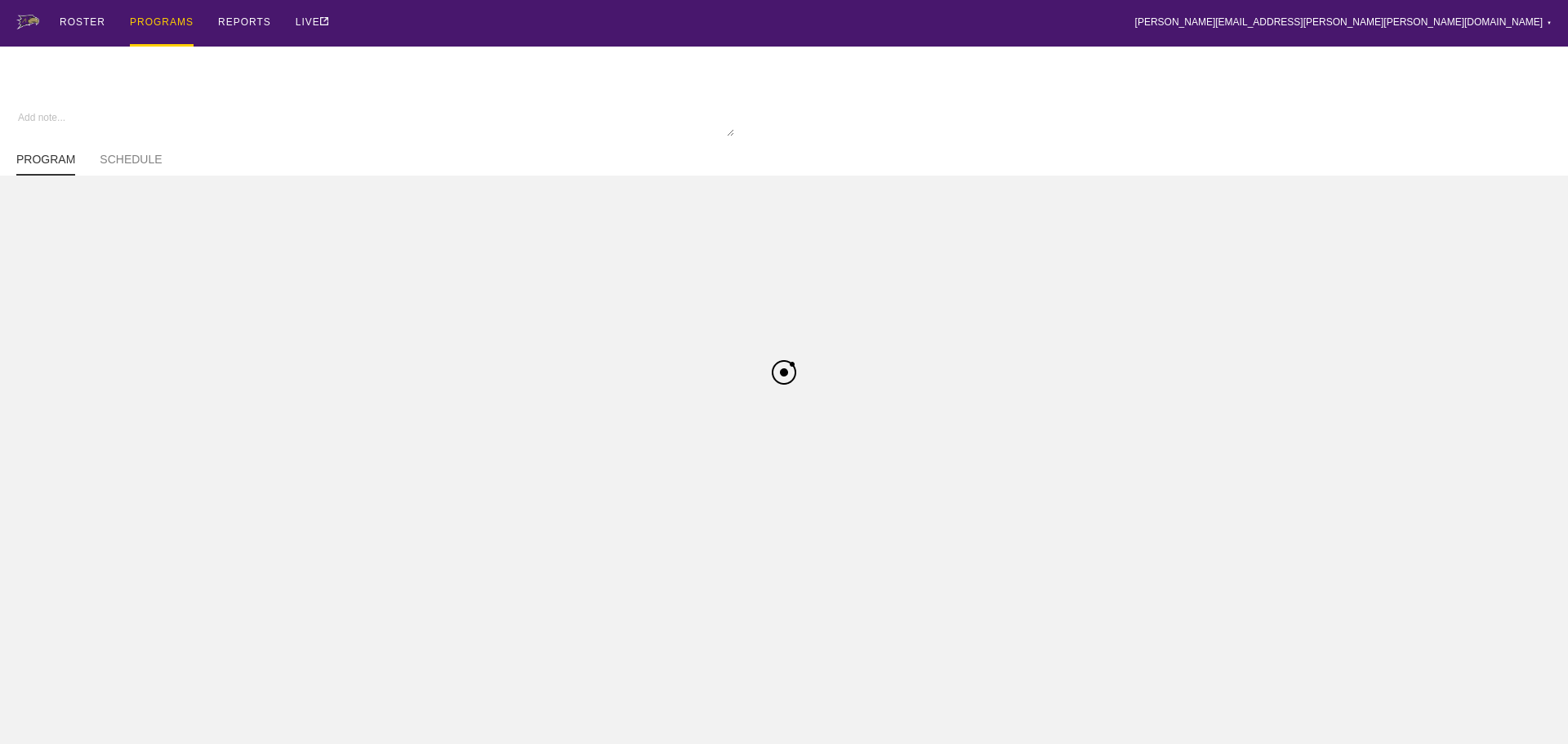
type textarea "x"
type input "M Wrestling FA25"
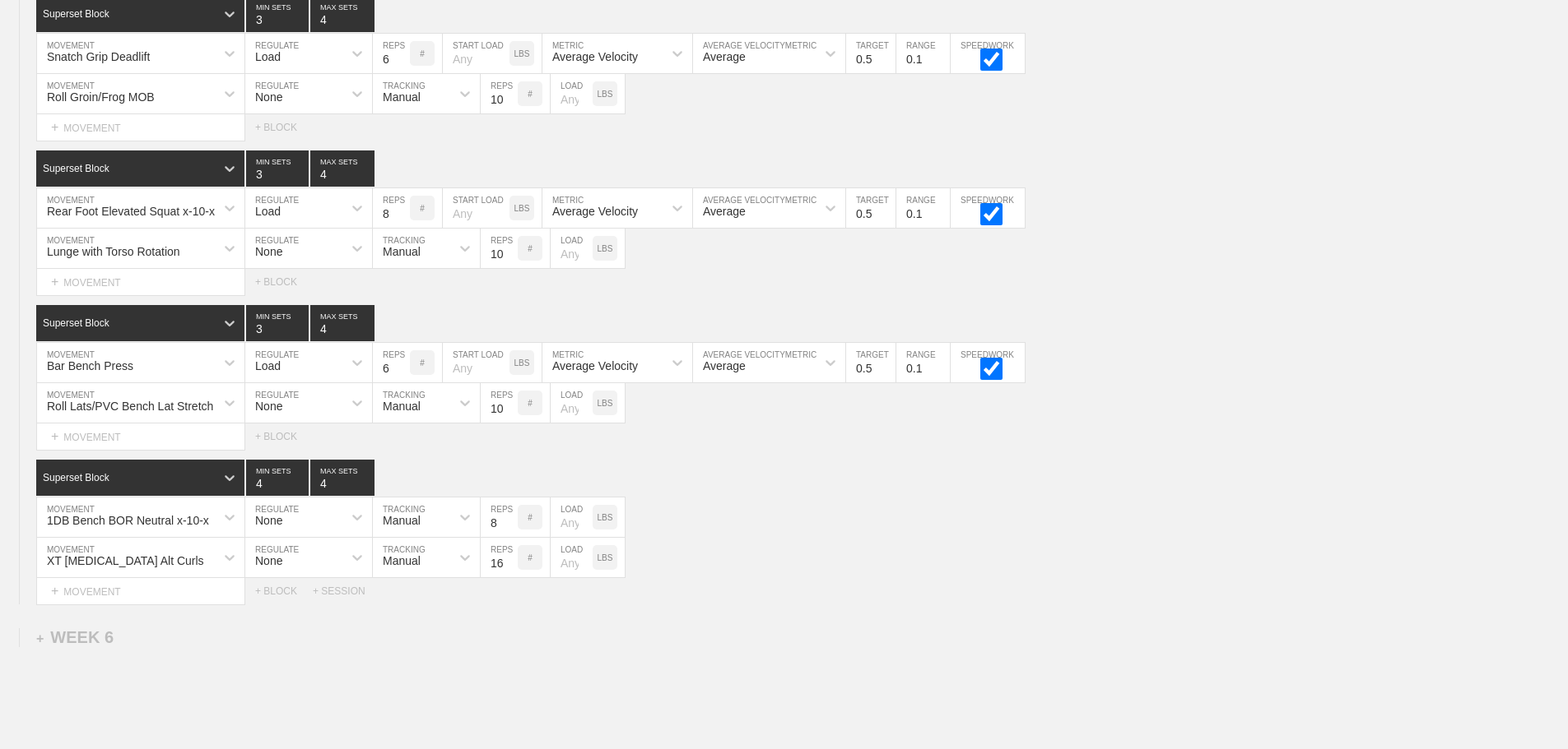
scroll to position [7300, 0]
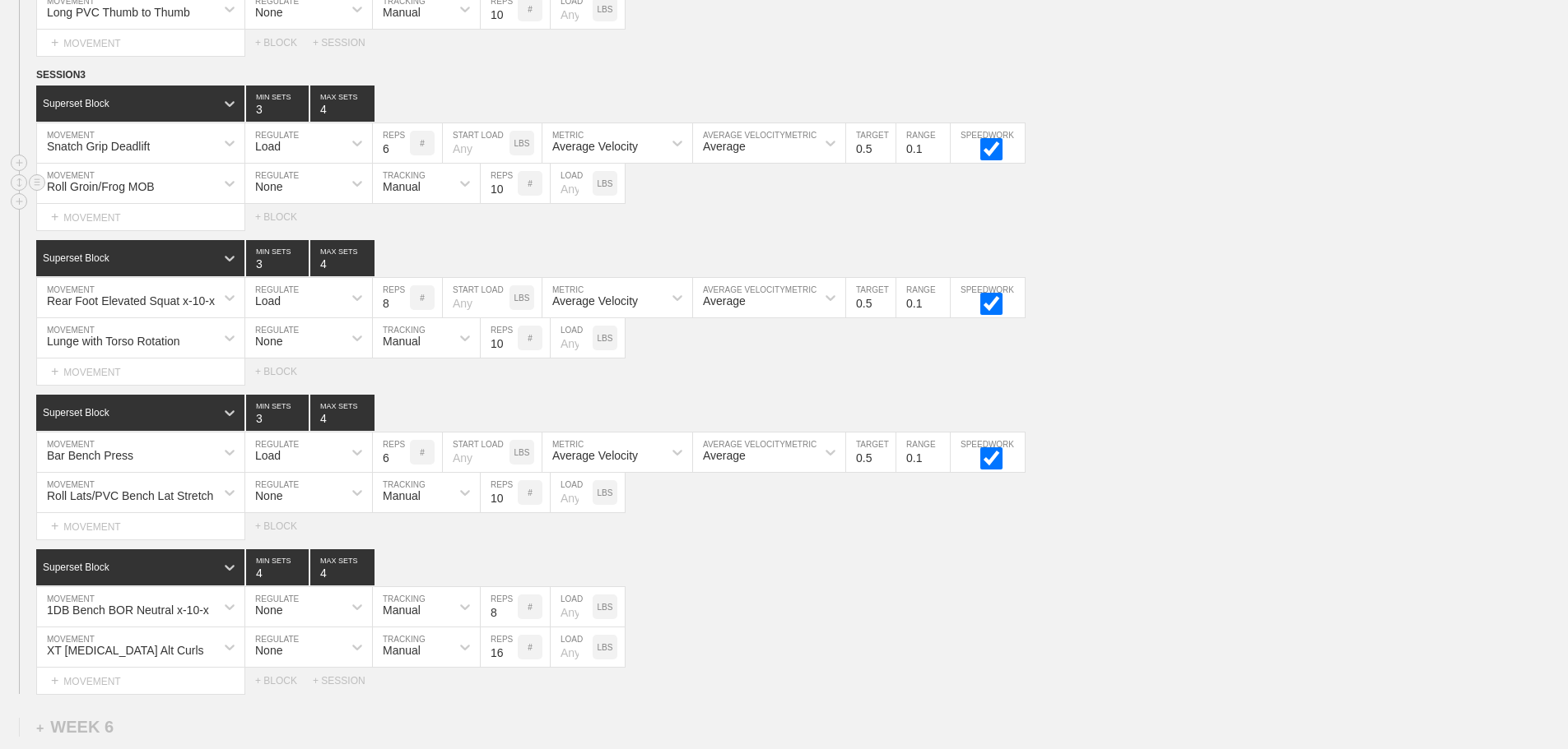
click at [1182, 204] on div "Roll Groin/Frog MOB MOVEMENT None REGULATE Manual TRACKING 10 REPS # LOAD LBS" at bounding box center [784, 184] width 1568 height 40
click at [402, 162] on input "5" at bounding box center [391, 142] width 37 height 39
click at [402, 162] on input "4" at bounding box center [391, 142] width 37 height 39
type input "3"
click at [402, 162] on input "3" at bounding box center [391, 142] width 37 height 39
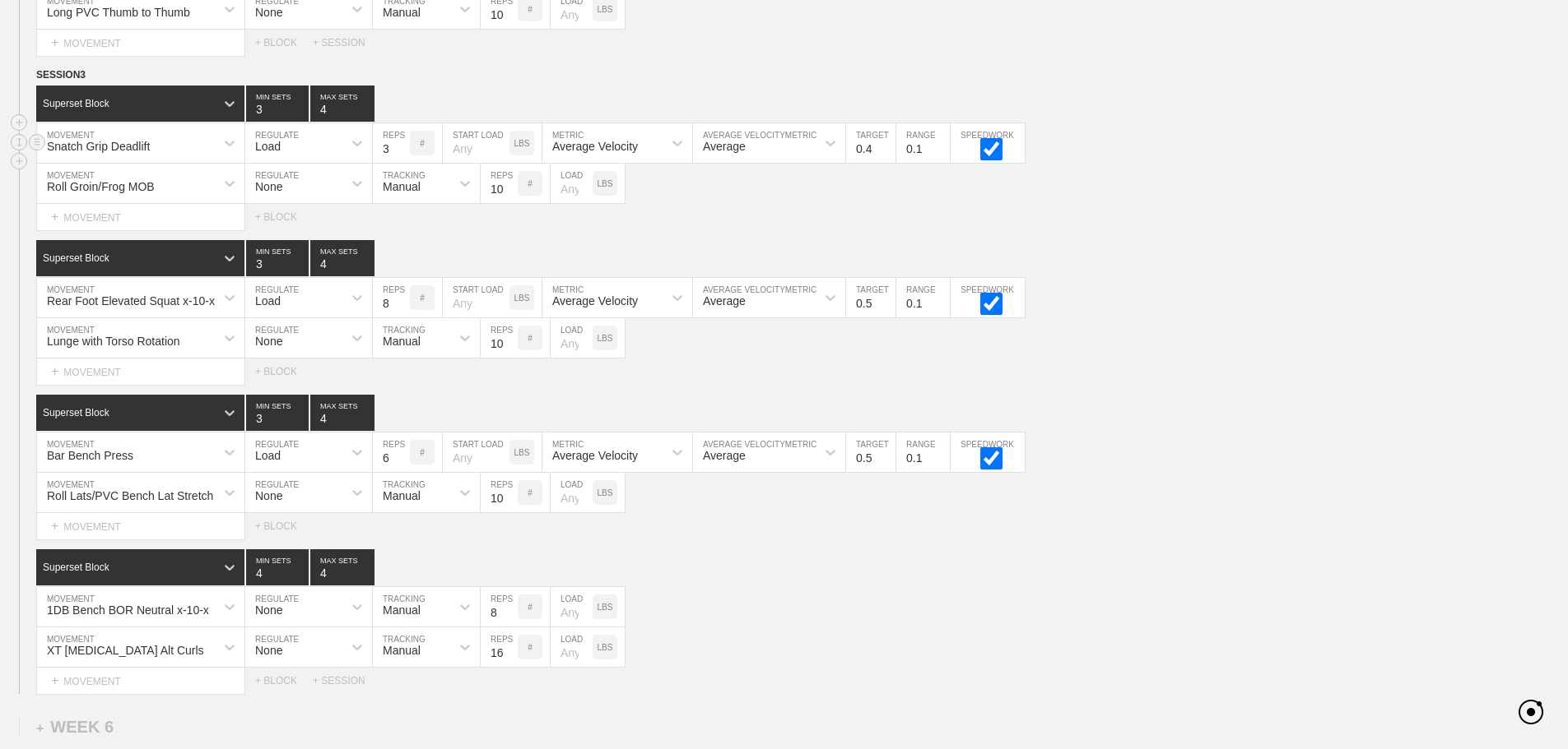
click at [888, 162] on input "0.4" at bounding box center [871, 142] width 50 height 39
type input "0.3"
click at [888, 162] on input "0.3" at bounding box center [871, 142] width 50 height 39
click at [1181, 196] on div "Roll Groin/Frog MOB MOVEMENT None REGULATE Manual TRACKING 10 REPS # LOAD LBS" at bounding box center [784, 184] width 1568 height 40
click at [403, 315] on input "7" at bounding box center [391, 297] width 37 height 39
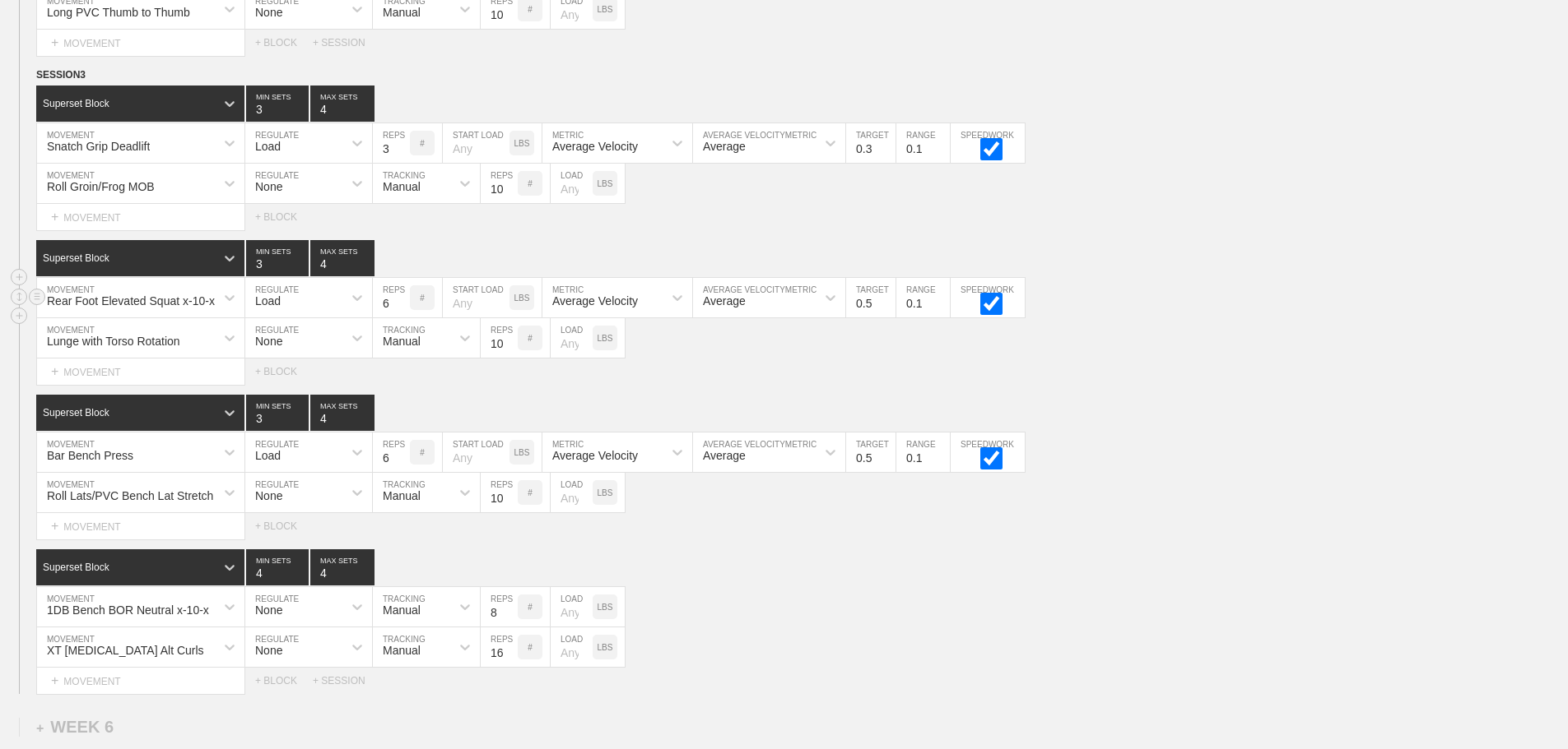
type input "6"
click at [403, 315] on input "6" at bounding box center [391, 297] width 37 height 39
click at [889, 318] on input "0.4" at bounding box center [871, 297] width 50 height 39
type input "0.3"
click at [889, 318] on input "0.3" at bounding box center [871, 297] width 50 height 39
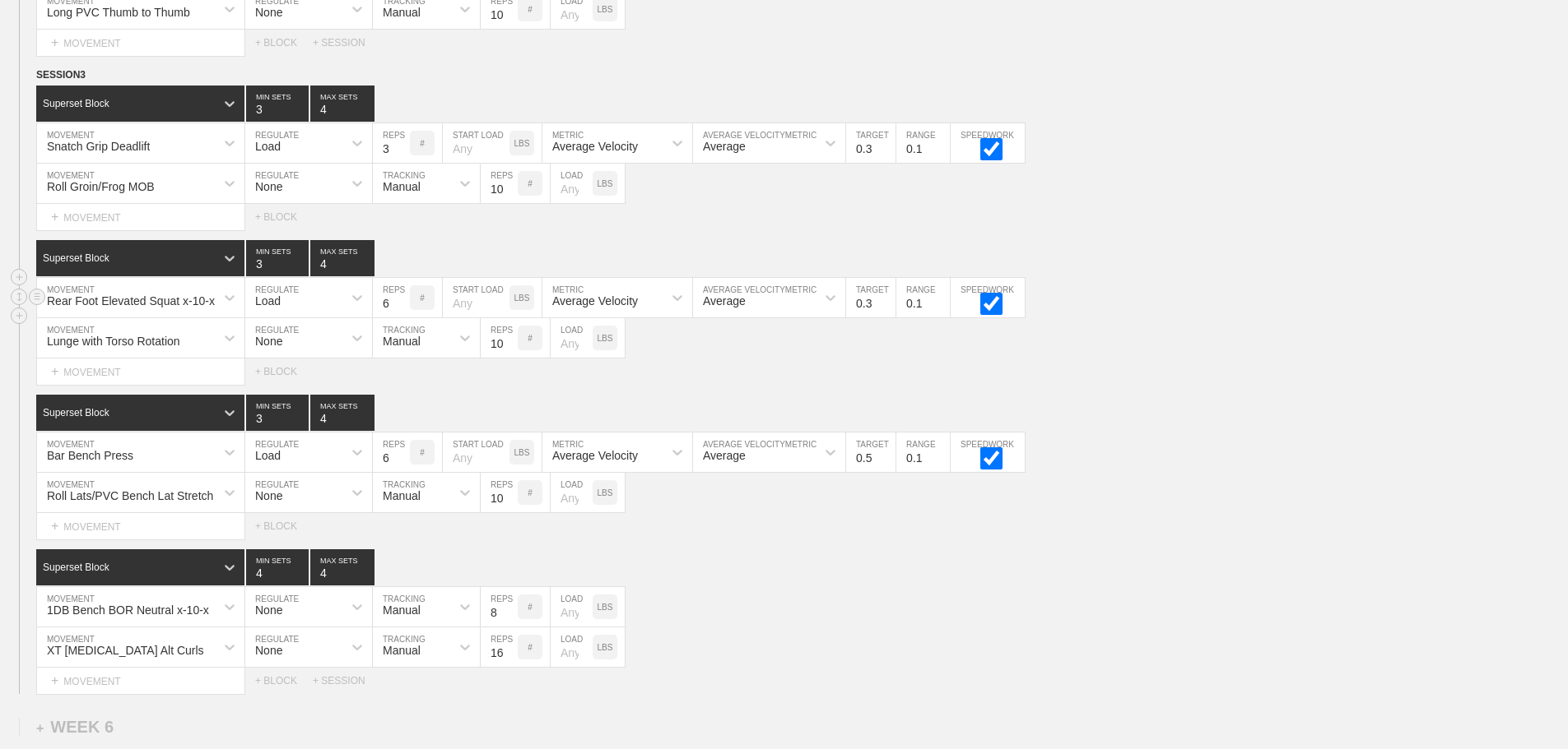
click at [1367, 319] on div "Rear Foot Elevated Squat x-10-x MOVEMENT Load REGULATE 6 REPS # START LOAD LBS …" at bounding box center [784, 298] width 1568 height 40
click at [403, 472] on input "5" at bounding box center [391, 452] width 37 height 39
click at [402, 472] on input "4" at bounding box center [391, 452] width 37 height 39
type input "3"
click at [402, 472] on input "3" at bounding box center [391, 452] width 37 height 39
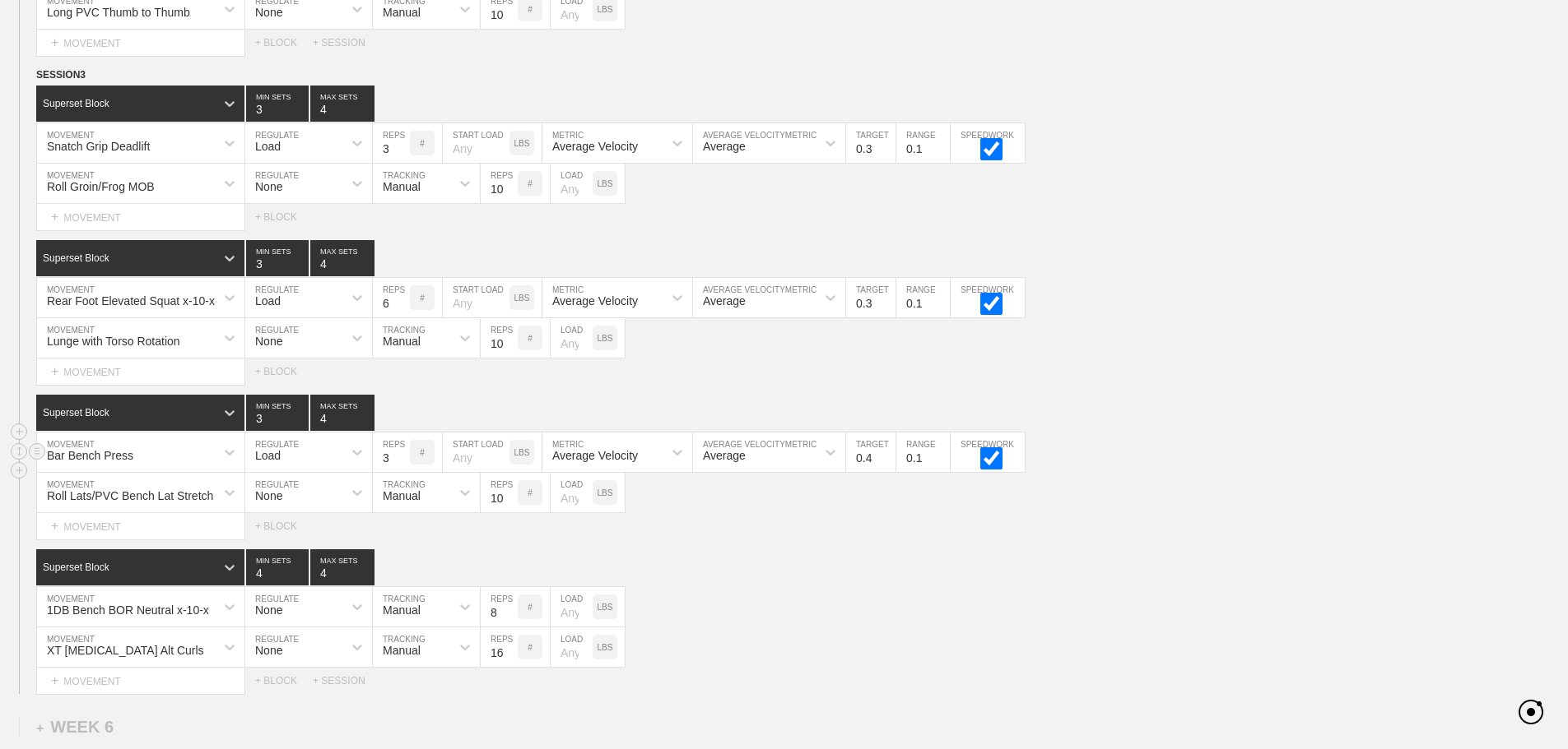
click at [886, 472] on input "0.4" at bounding box center [871, 452] width 50 height 39
type input "0.3"
click at [886, 472] on input "0.3" at bounding box center [871, 452] width 50 height 39
click at [1302, 463] on div "Bar Bench Press MOVEMENT Load REGULATE 3 REPS # START LOAD LBS Average Velocity…" at bounding box center [784, 453] width 1568 height 40
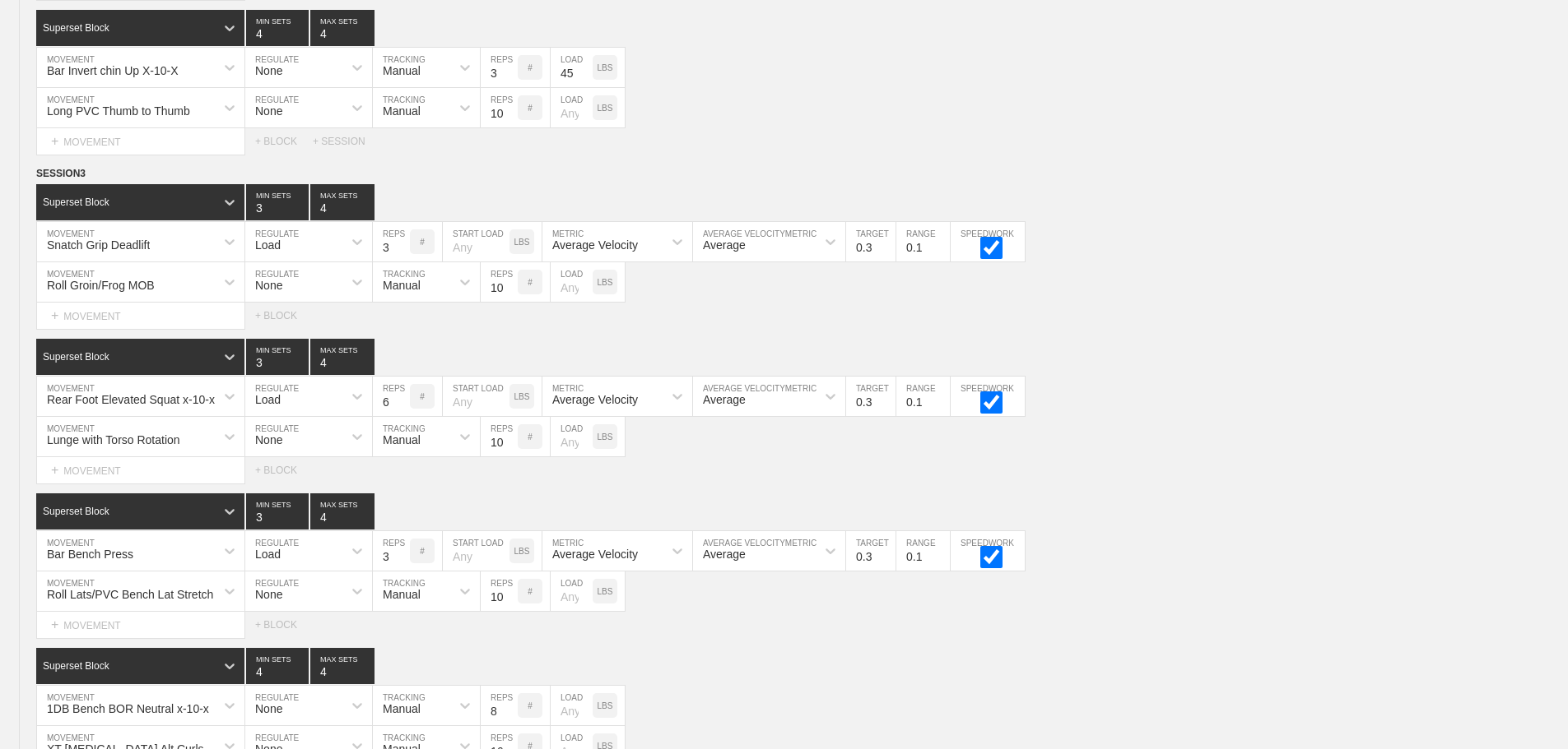
scroll to position [7465, 0]
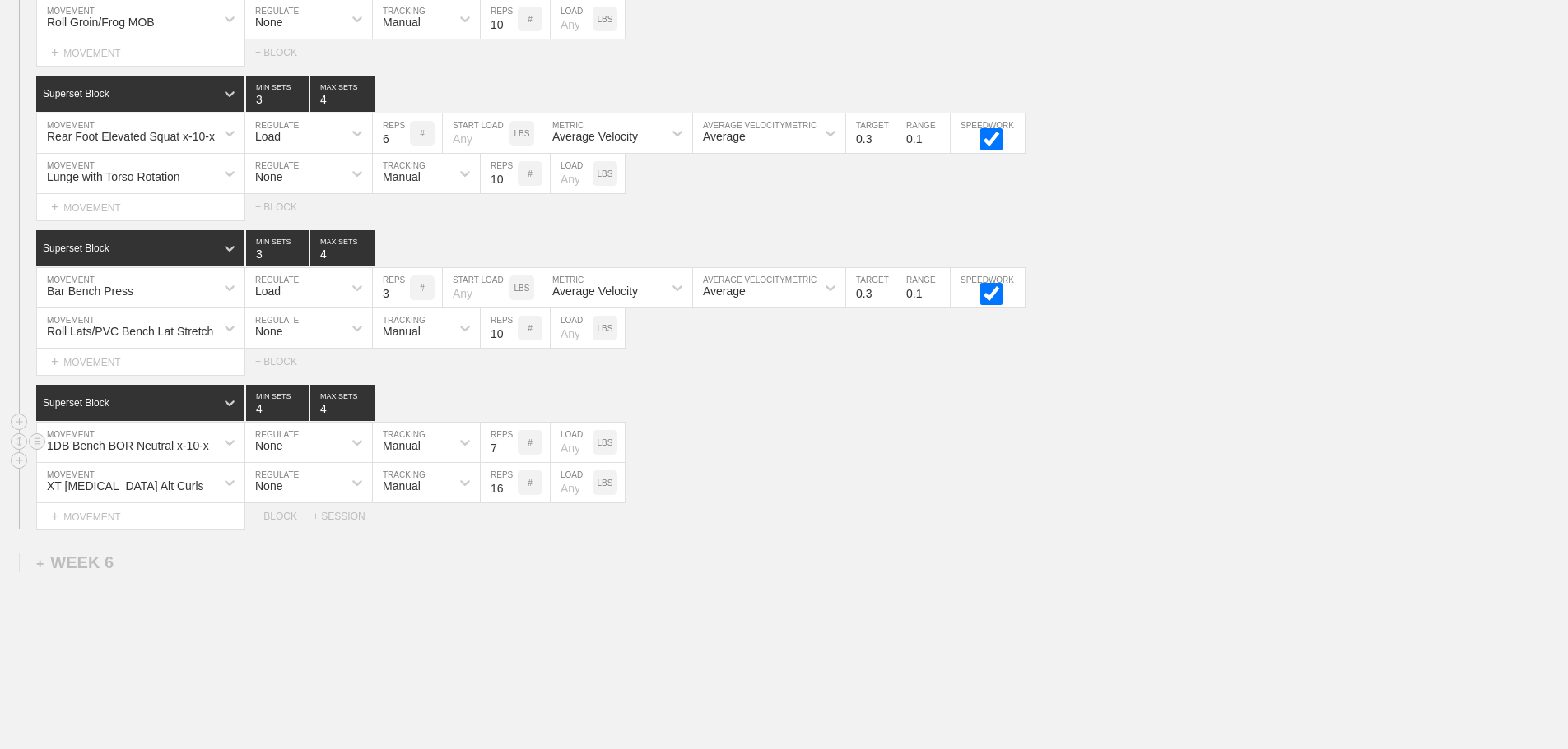
click at [508, 463] on input "7" at bounding box center [499, 442] width 37 height 39
type input "6"
click at [508, 463] on input "6" at bounding box center [499, 442] width 37 height 39
click at [1087, 478] on div "XT [MEDICAL_DATA] Alt Curls MOVEMENT None REGULATE Manual TRACKING 16 REPS # LO…" at bounding box center [784, 483] width 1568 height 40
click at [976, 504] on div "XT [MEDICAL_DATA] Alt Curls MOVEMENT None REGULATE Manual TRACKING 16 REPS # LO…" at bounding box center [784, 483] width 1568 height 40
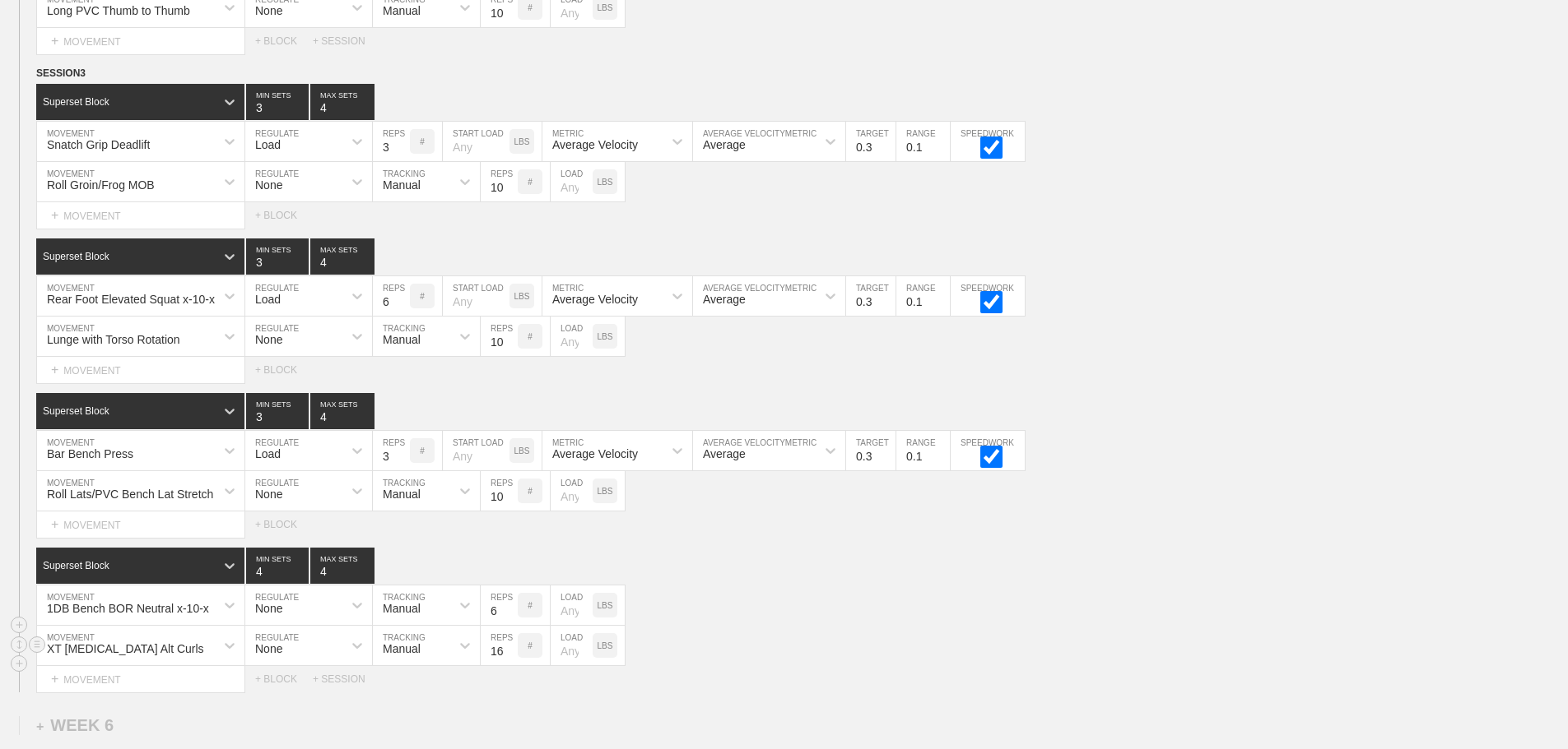
scroll to position [7300, 0]
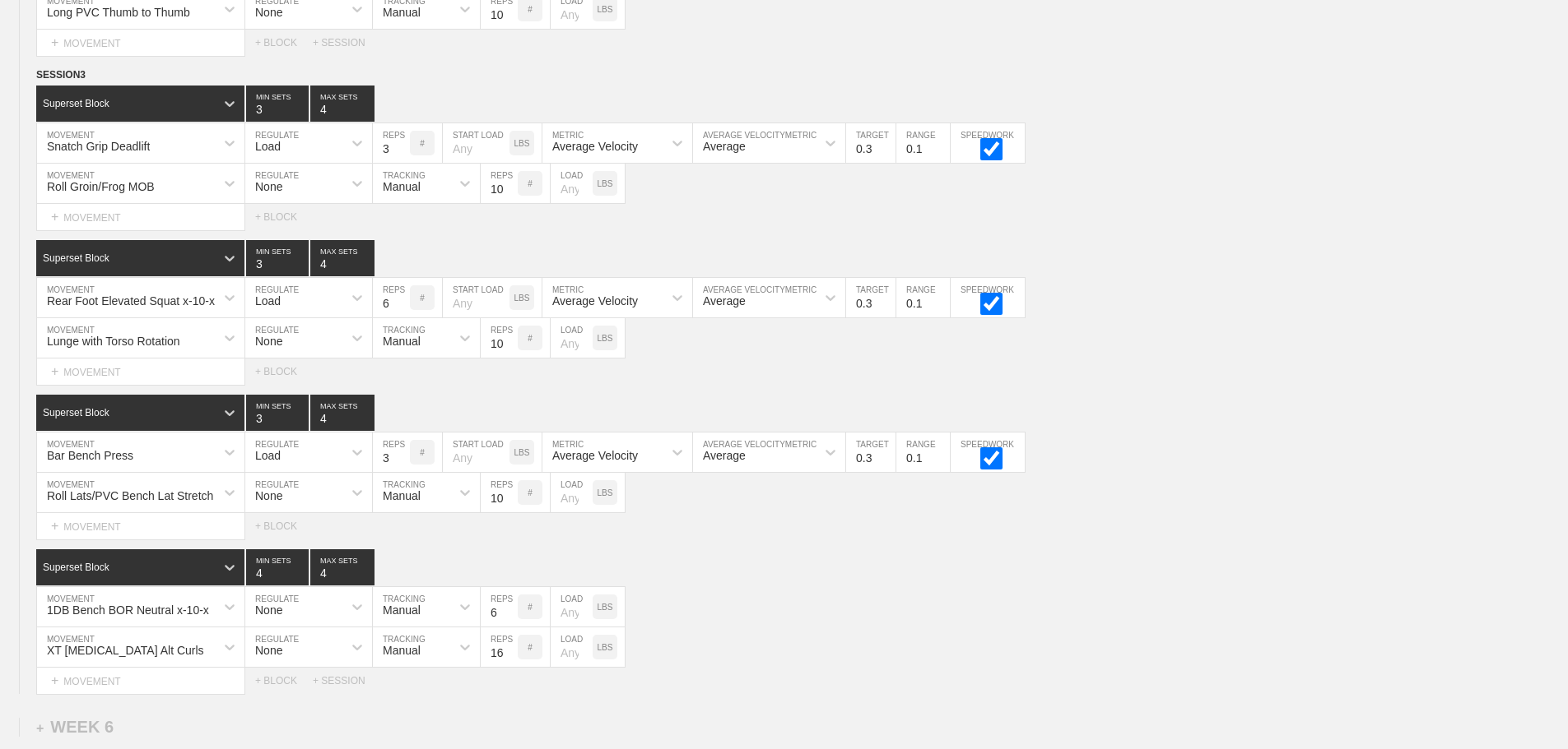
drag, startPoint x: 1321, startPoint y: 285, endPoint x: 1579, endPoint y: 624, distance: 426.0
click at [1324, 277] on div "Superset Block 3 MIN SETS 4 MAX SETS" at bounding box center [801, 258] width 1531 height 36
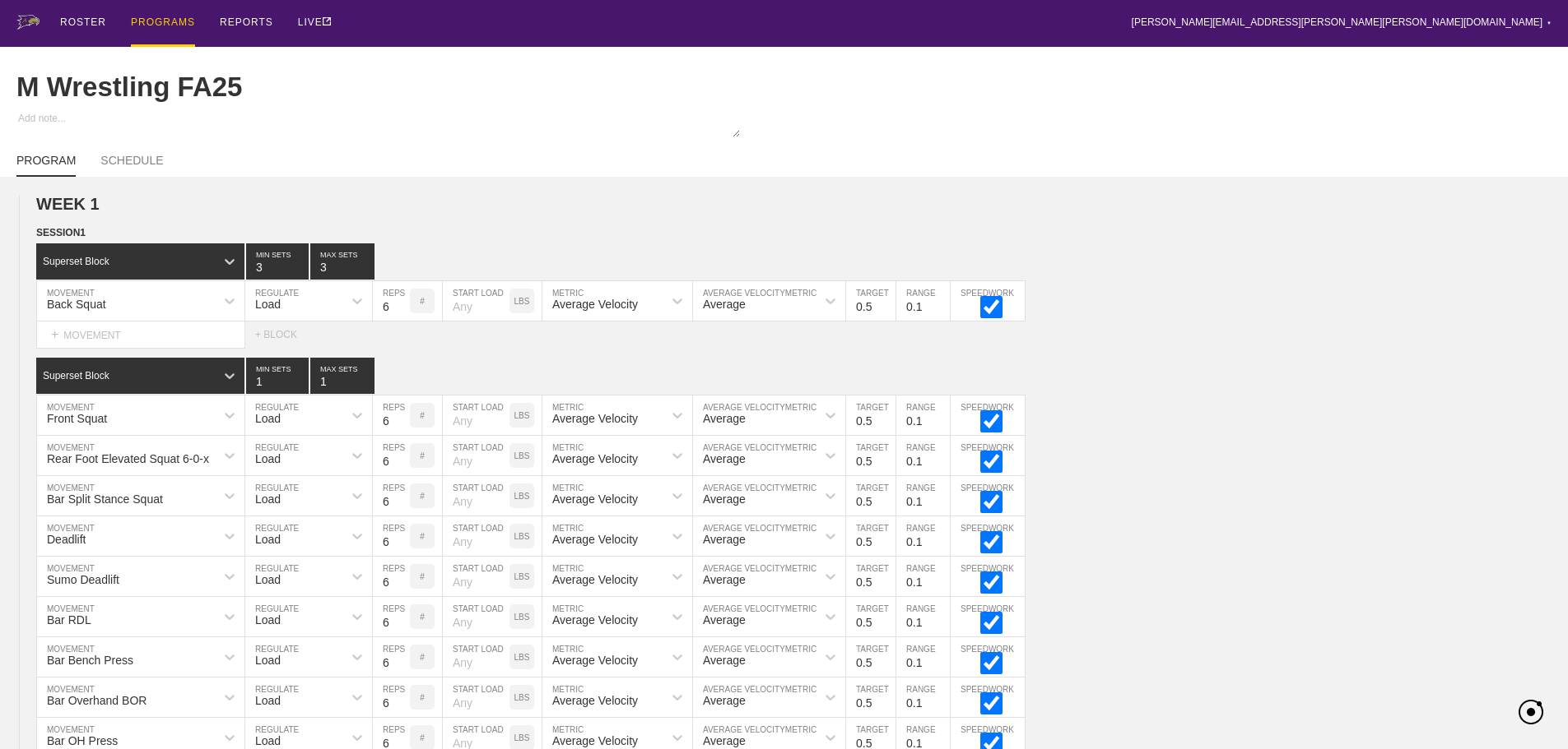
click at [153, 18] on div "PROGRAMS" at bounding box center [162, 24] width 64 height 47
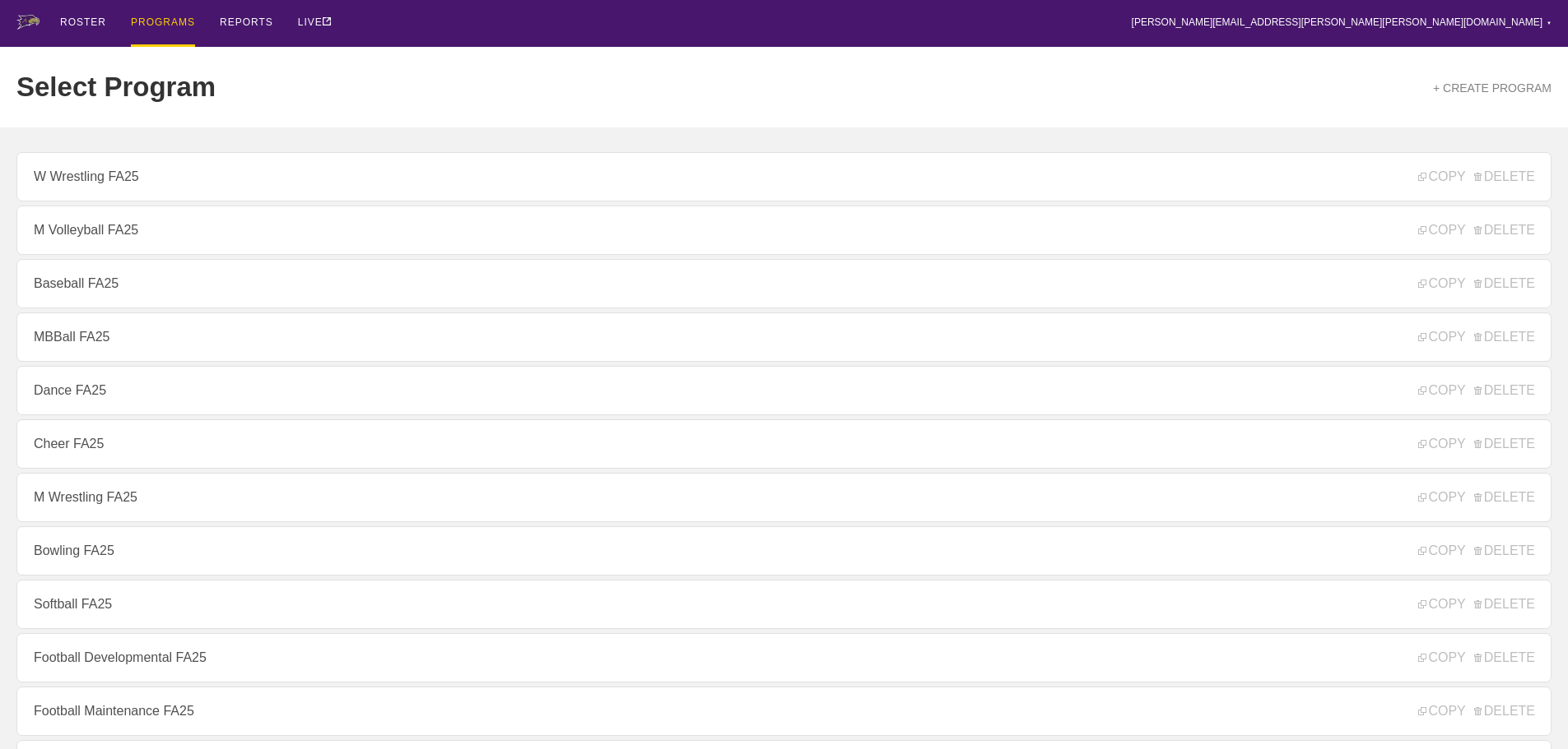
click at [62, 340] on link "MBBall FA25" at bounding box center [784, 337] width 1535 height 50
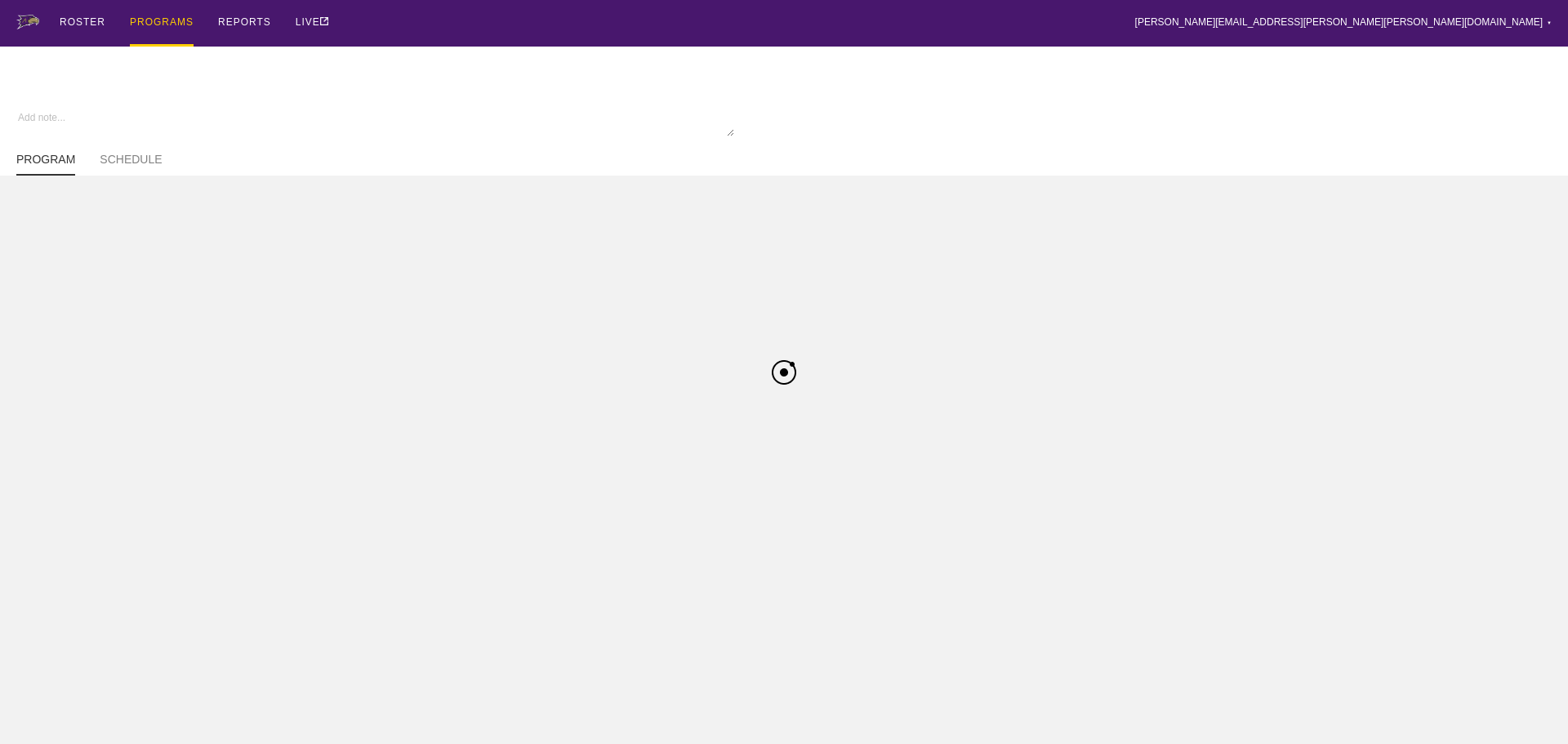
type textarea "x"
type input "MBBall FA25"
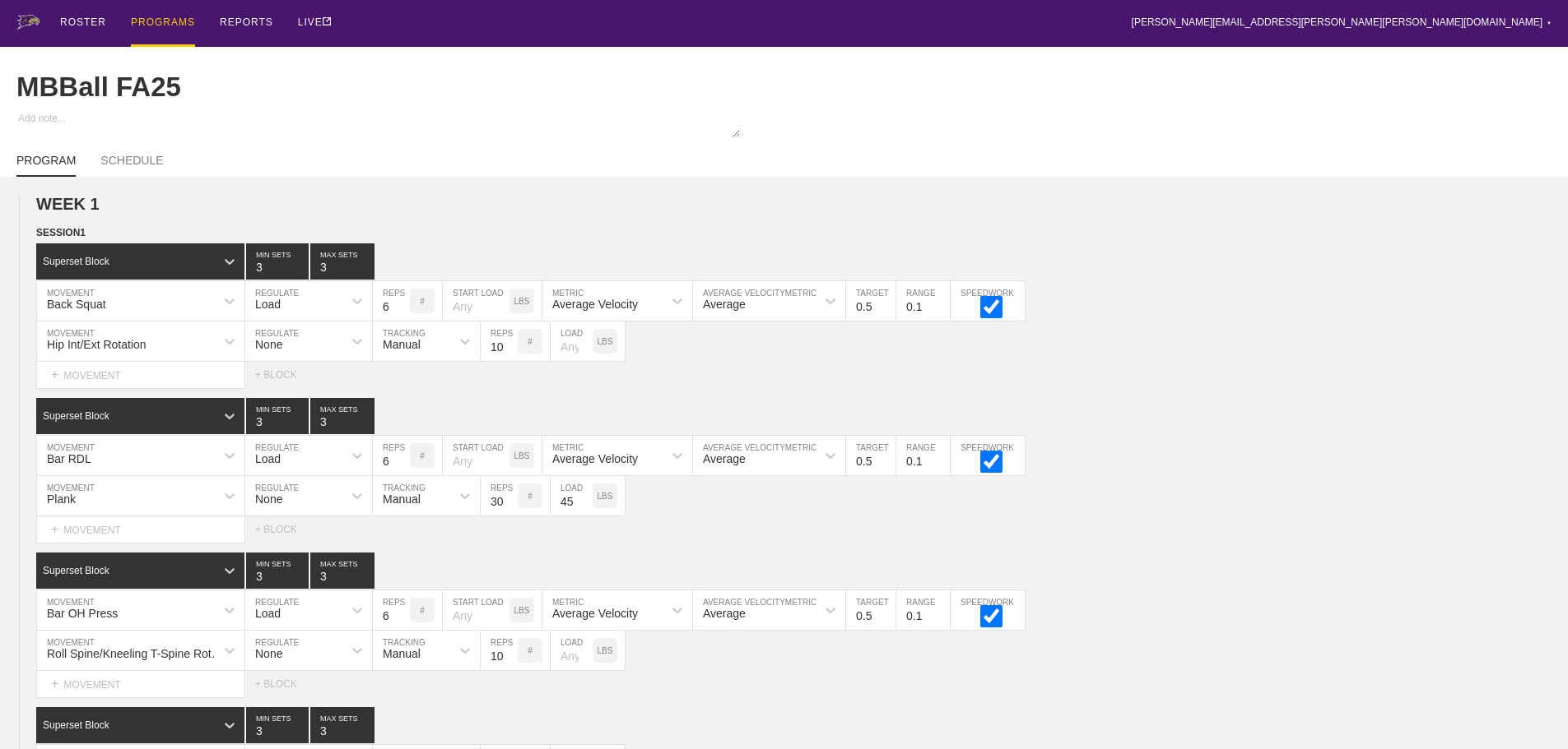
scroll to position [7241, 0]
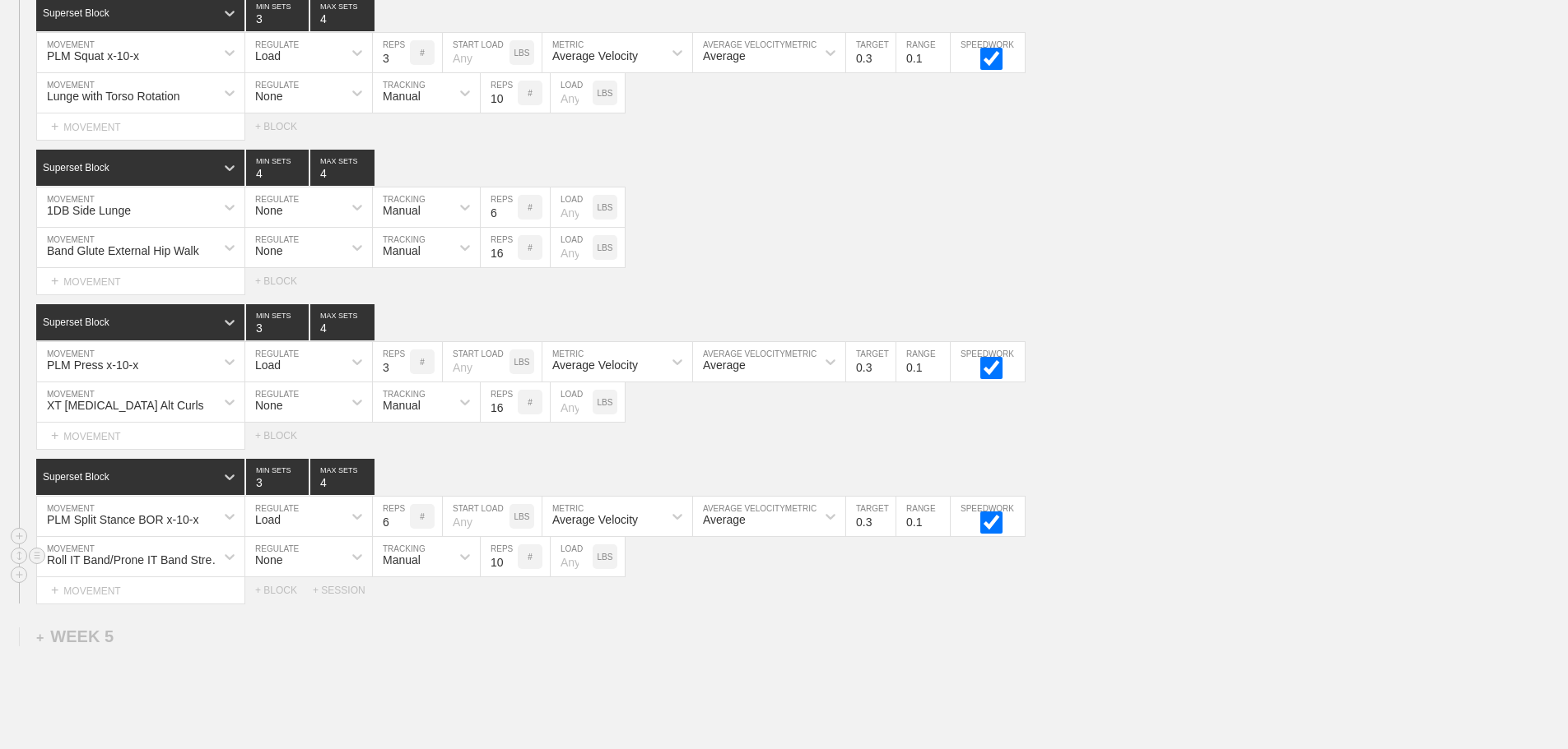
scroll to position [7077, 0]
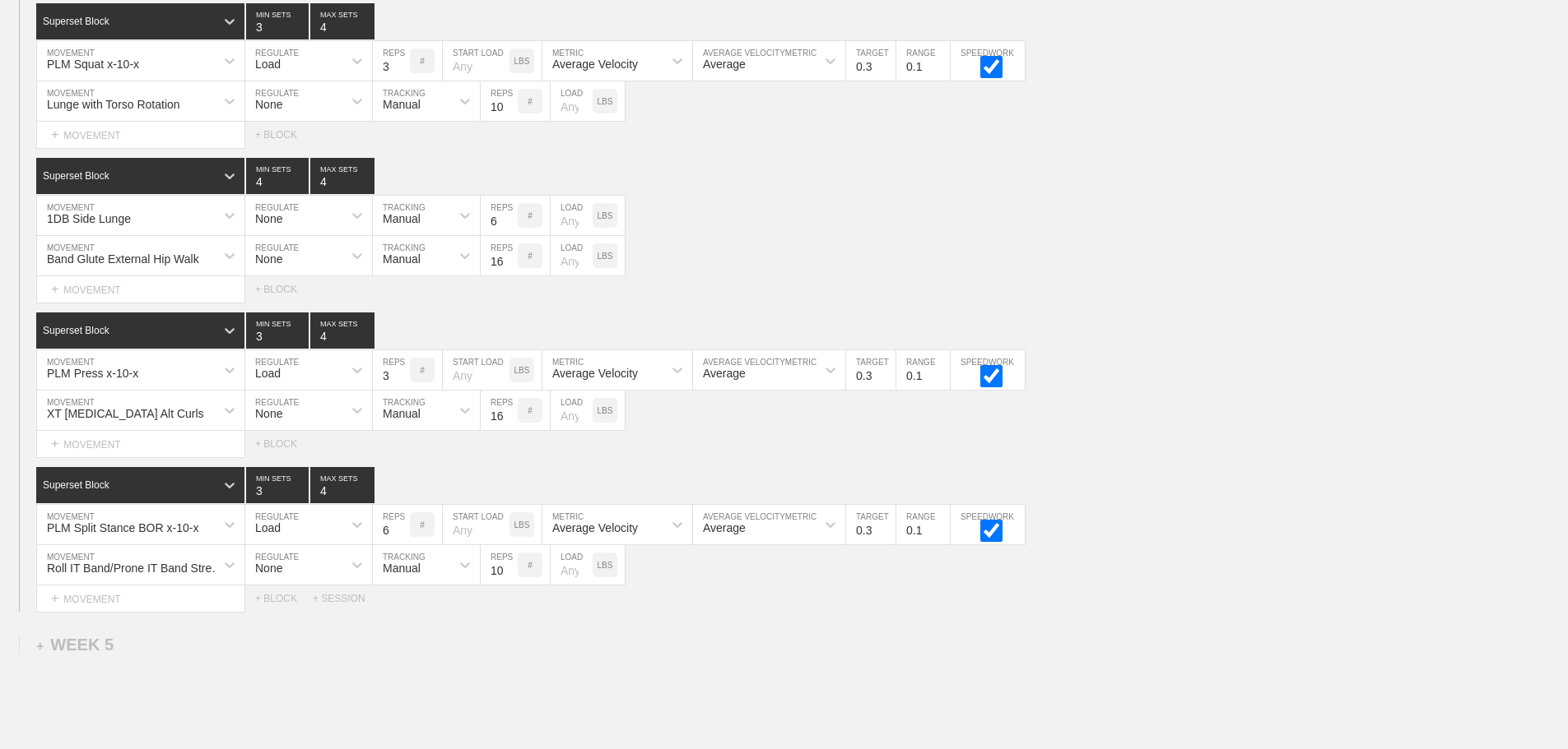
click at [1260, 457] on div "Select... MOVEMENT + MOVEMENT + BLOCK" at bounding box center [784, 444] width 1568 height 26
click at [1354, 485] on div "Superset Block 3 MIN SETS 4 MAX SETS" at bounding box center [801, 484] width 1531 height 36
click at [1474, 543] on div "PLM Split Stance BOR x-10-x MOVEMENT Load REGULATE 6 REPS # START LOAD LBS Aver…" at bounding box center [784, 526] width 1568 height 40
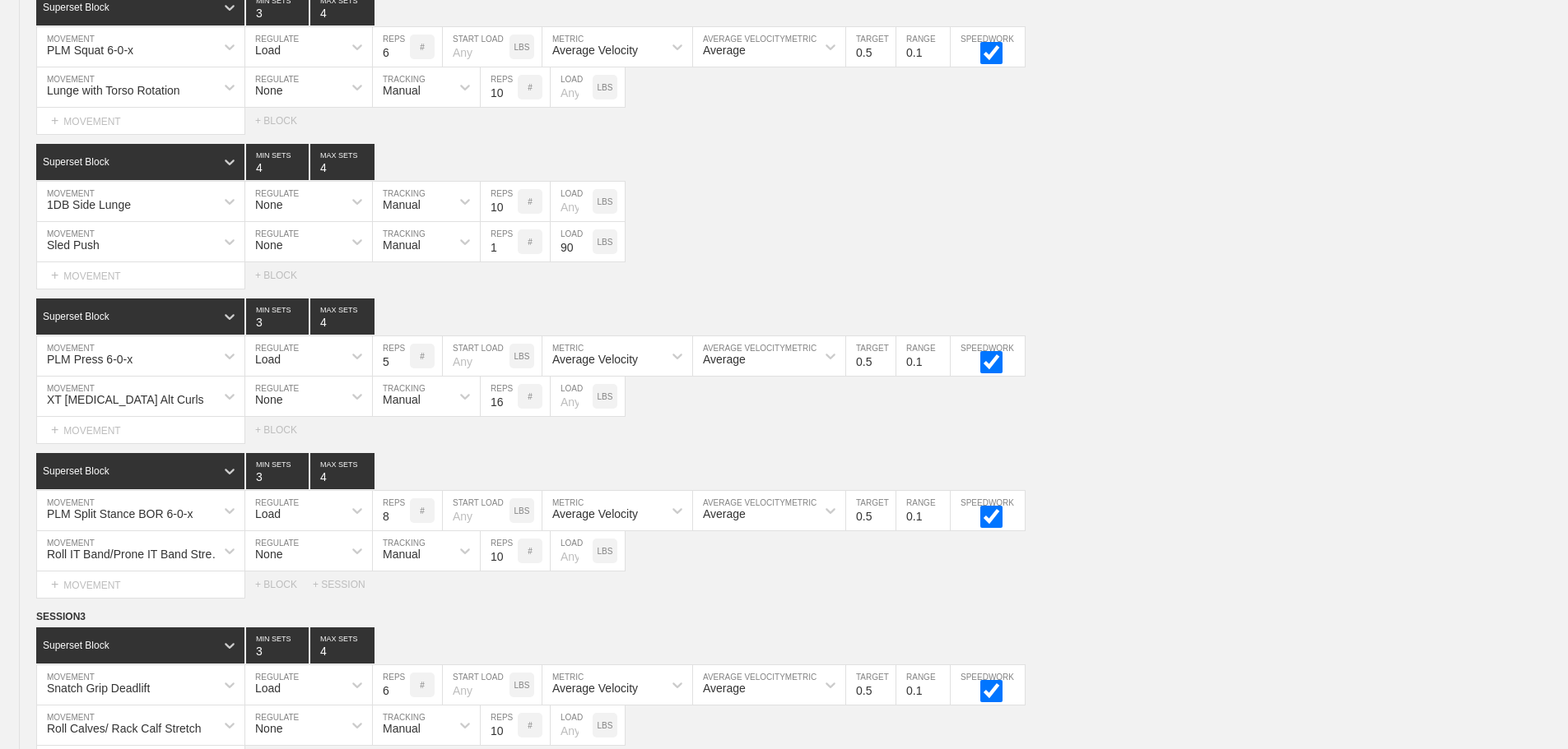
scroll to position [0, 0]
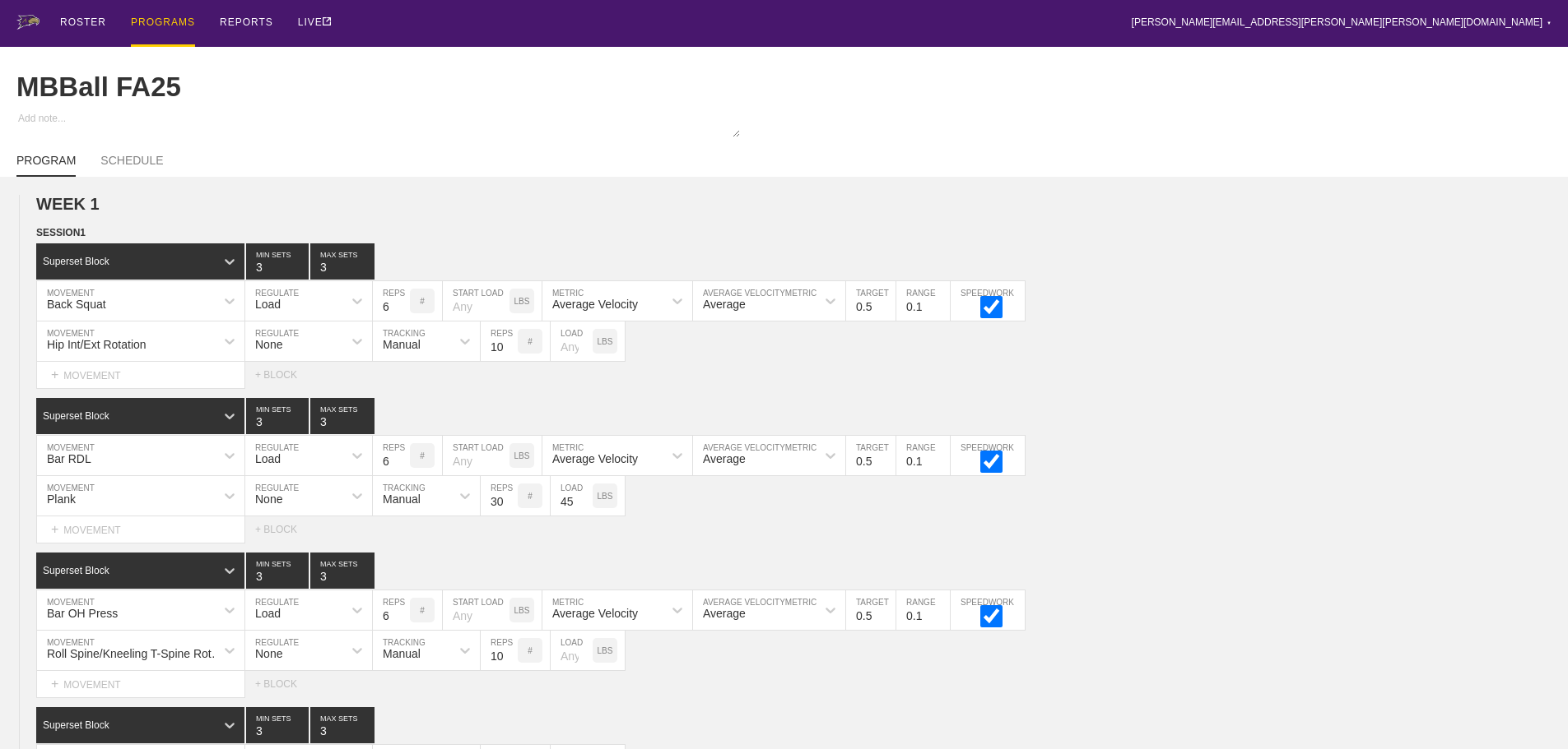
click at [157, 24] on div "PROGRAMS" at bounding box center [162, 24] width 64 height 47
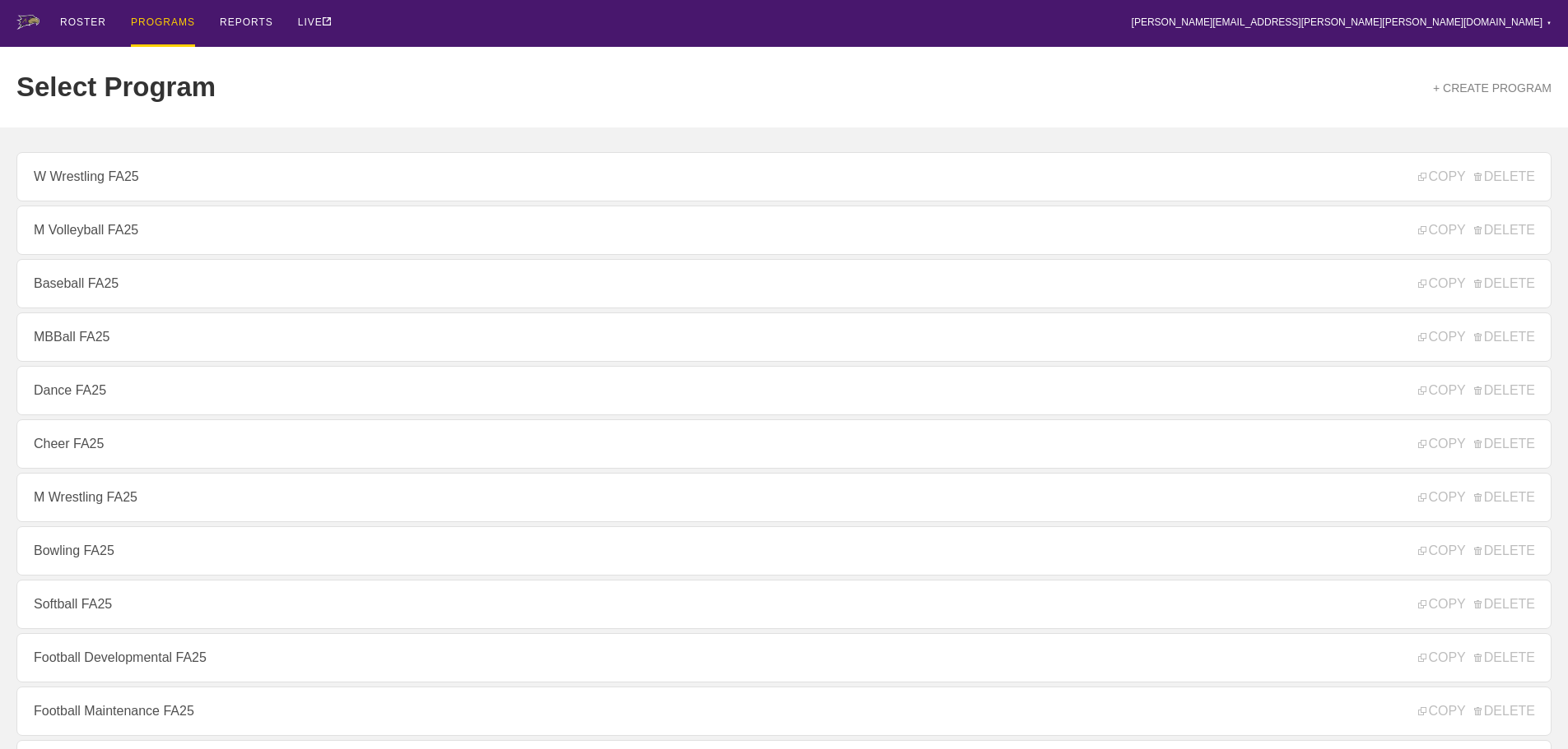
click at [427, 27] on div "ROSTER PROGRAMS REPORTS LIVE [PERSON_NAME][EMAIL_ADDRESS][PERSON_NAME][PERSON_N…" at bounding box center [784, 24] width 1535 height 47
click at [644, 38] on div "ROSTER PROGRAMS REPORTS LIVE [PERSON_NAME][EMAIL_ADDRESS][PERSON_NAME][PERSON_N…" at bounding box center [784, 24] width 1535 height 47
